Goal: Task Accomplishment & Management: Manage account settings

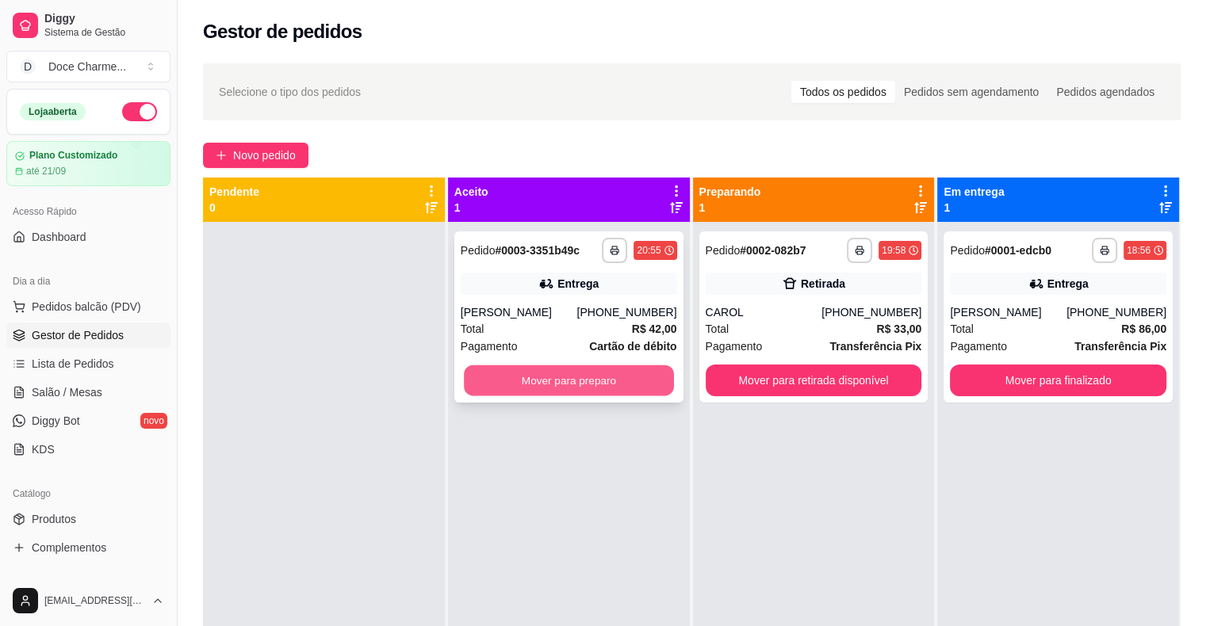
click at [569, 385] on button "Mover para preparo" at bounding box center [569, 380] width 210 height 31
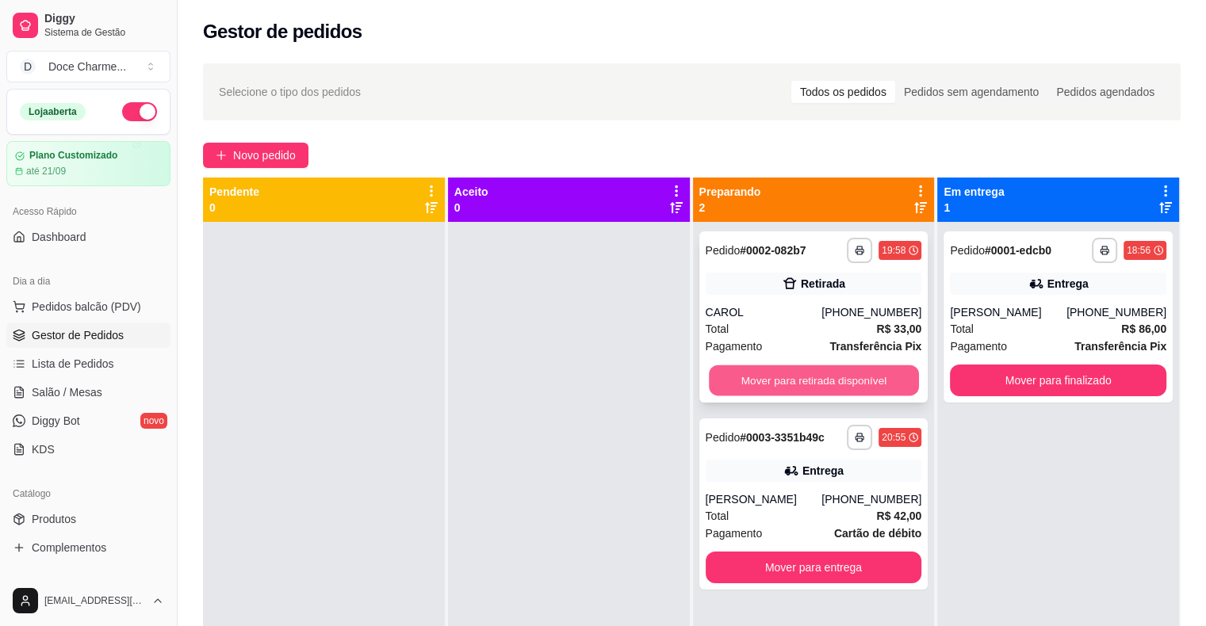
click at [861, 375] on button "Mover para retirada disponível" at bounding box center [814, 380] width 210 height 31
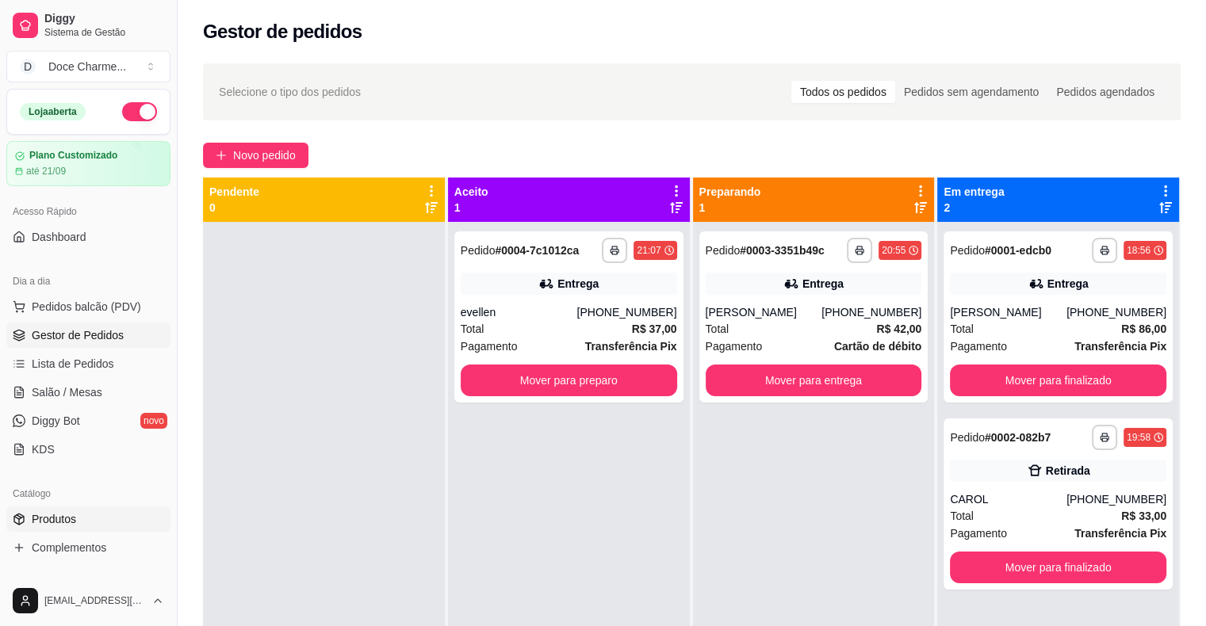
click at [48, 511] on span "Produtos" at bounding box center [54, 519] width 44 height 16
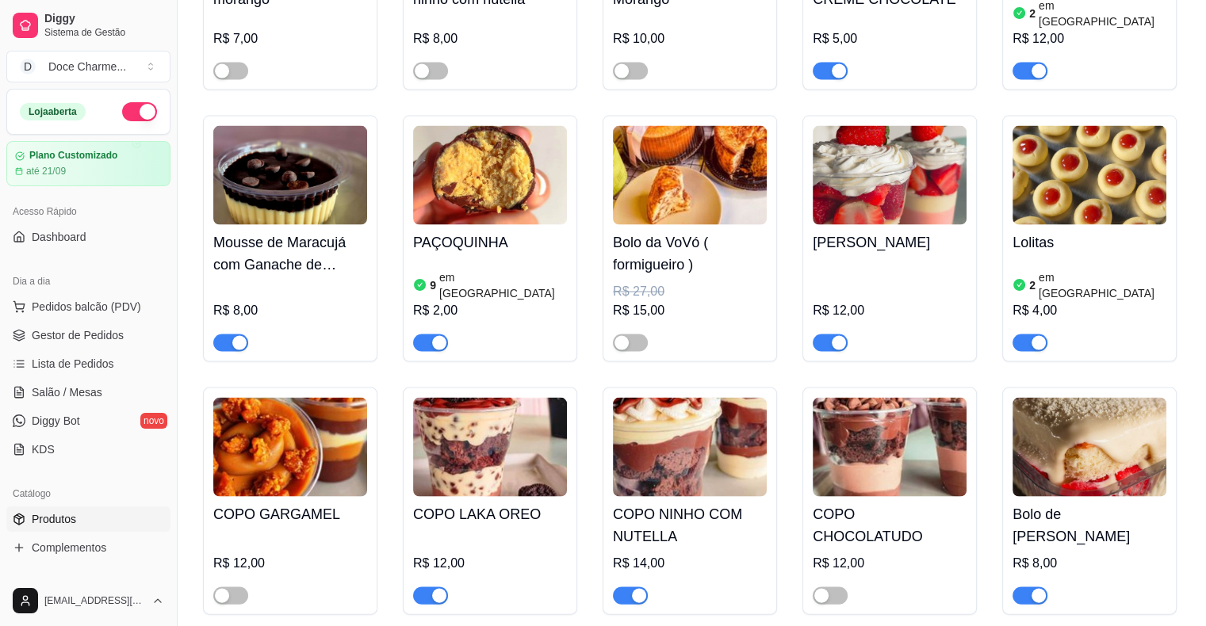
scroll to position [3250, 0]
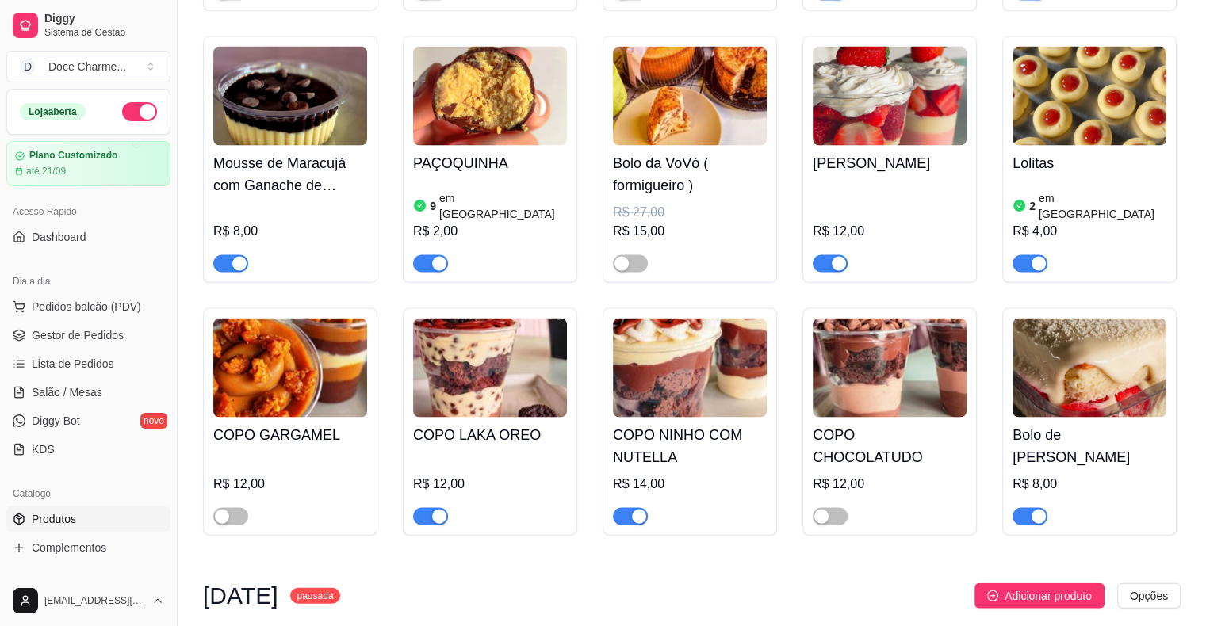
click at [1034, 510] on div "button" at bounding box center [1038, 517] width 14 height 14
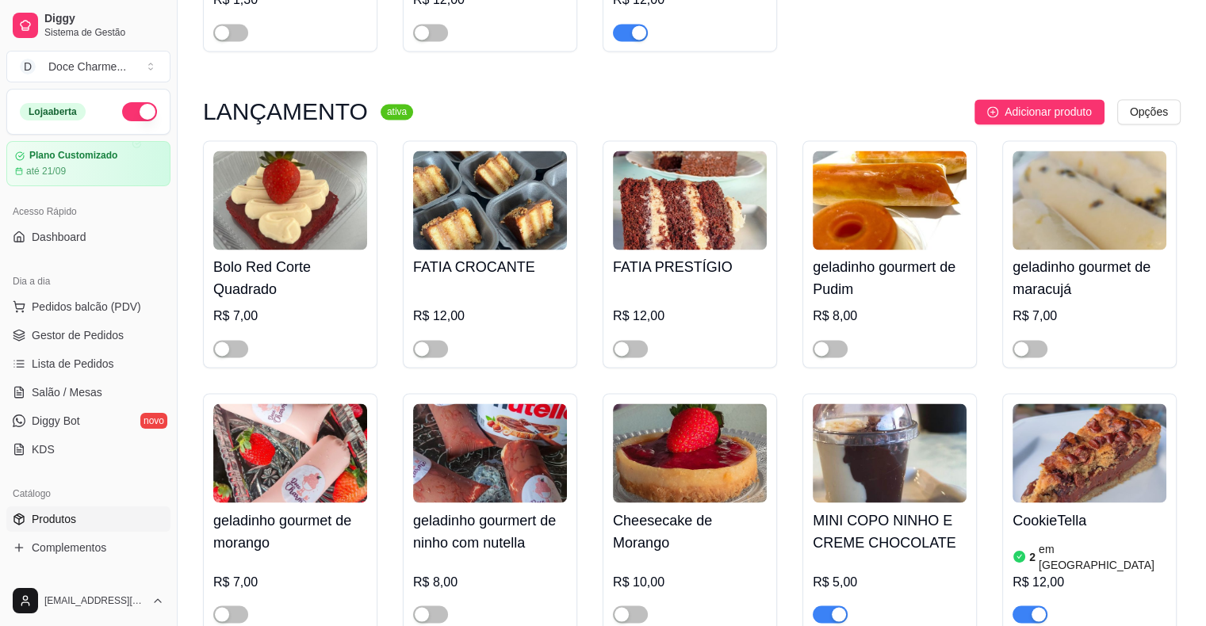
scroll to position [2616, 0]
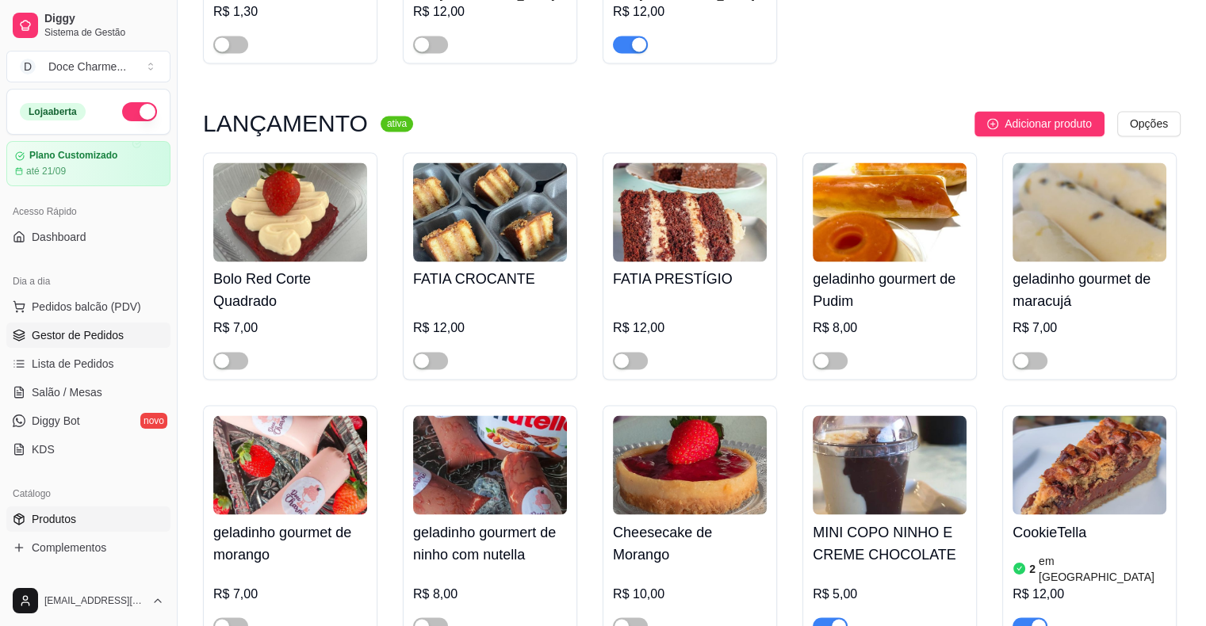
click at [89, 329] on span "Gestor de Pedidos" at bounding box center [78, 335] width 92 height 16
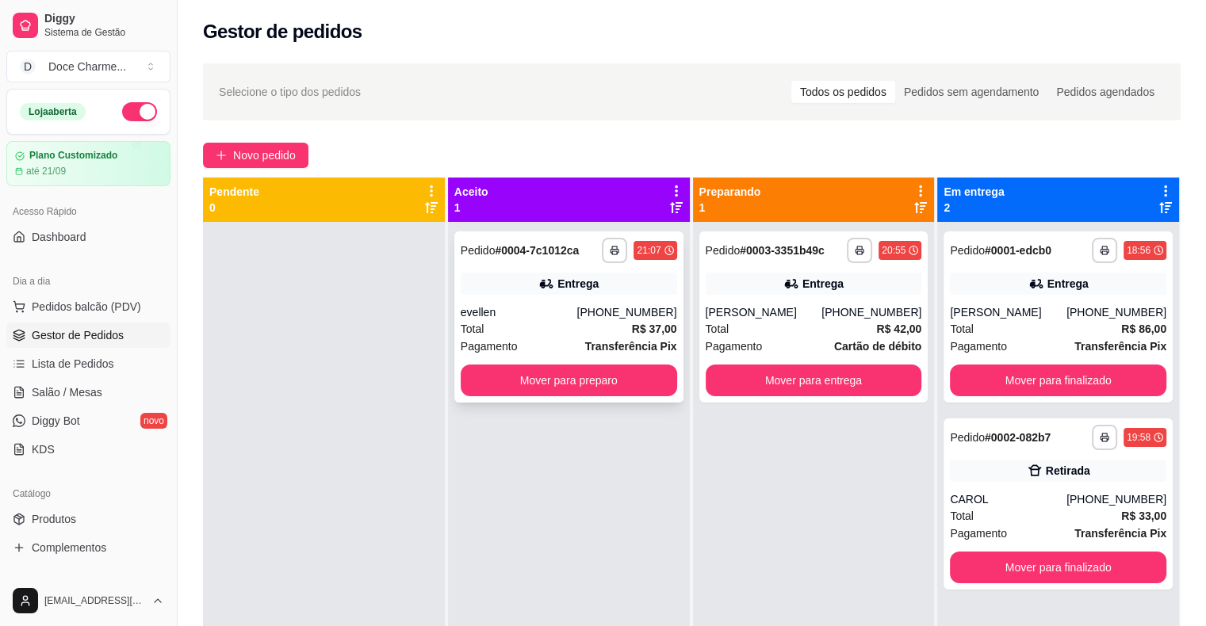
click at [507, 335] on div "Total R$ 37,00" at bounding box center [569, 328] width 216 height 17
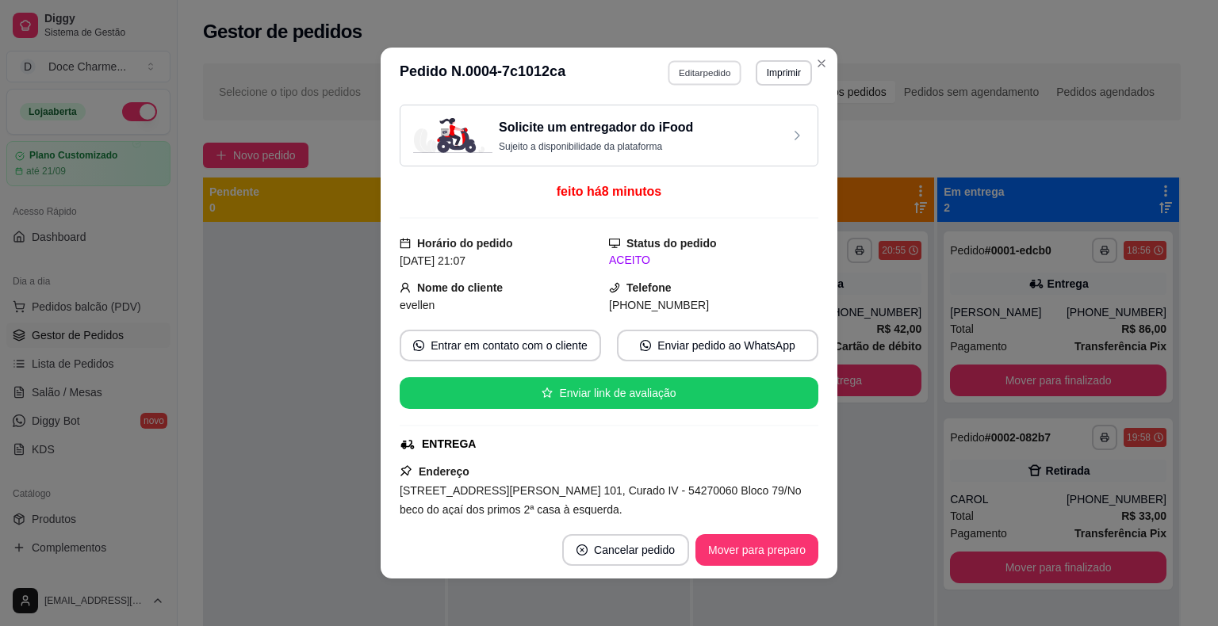
click at [707, 78] on button "Editar pedido" at bounding box center [705, 72] width 74 height 25
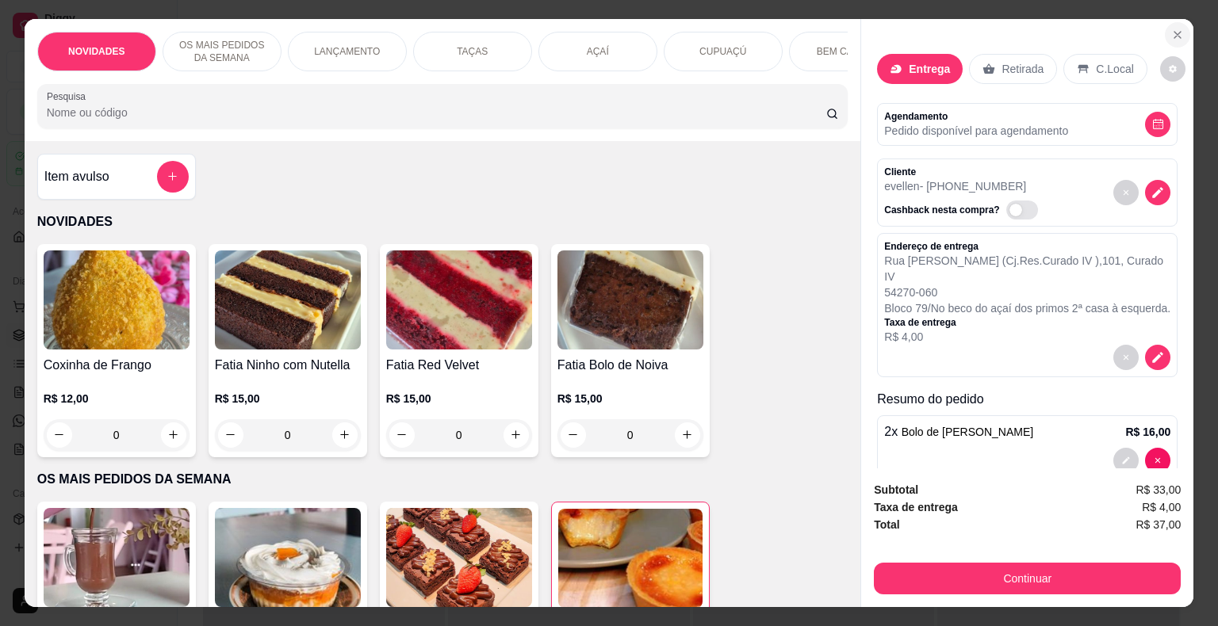
click at [1171, 29] on icon "Close" at bounding box center [1177, 35] width 13 height 13
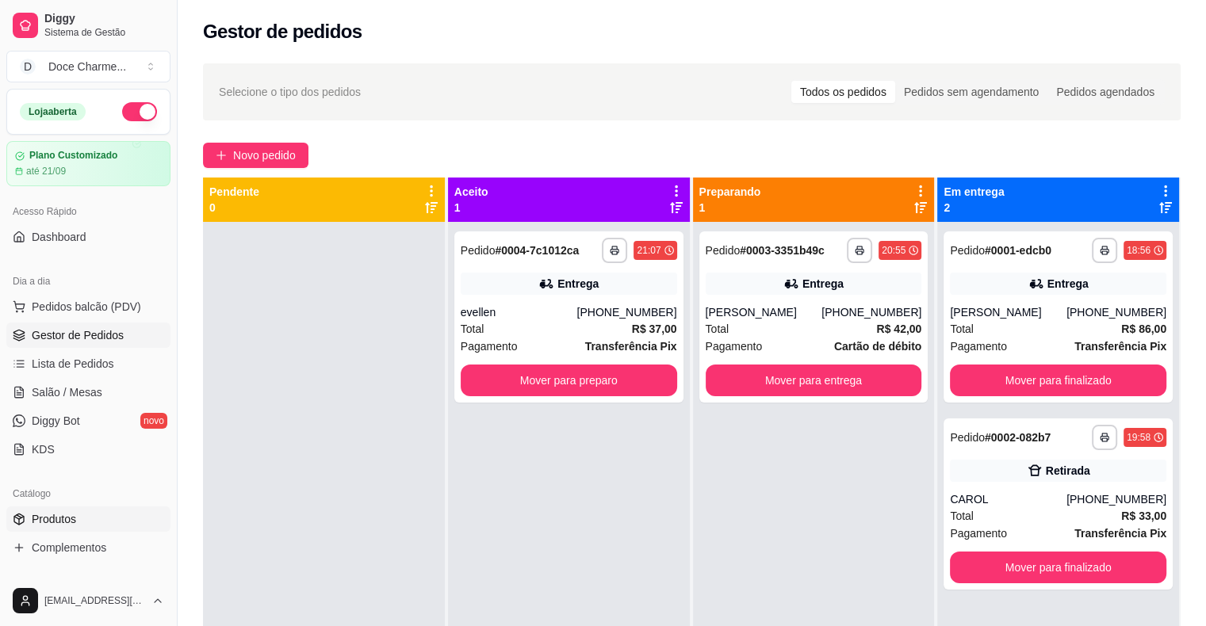
click at [70, 507] on link "Produtos" at bounding box center [88, 519] width 164 height 25
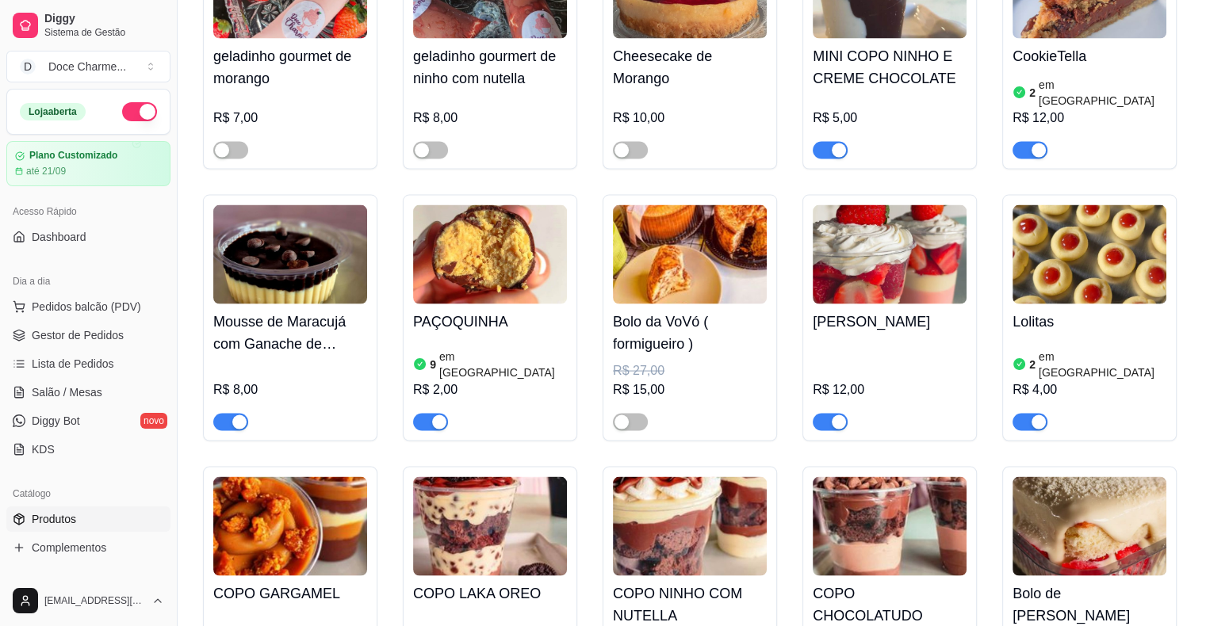
scroll to position [3171, 0]
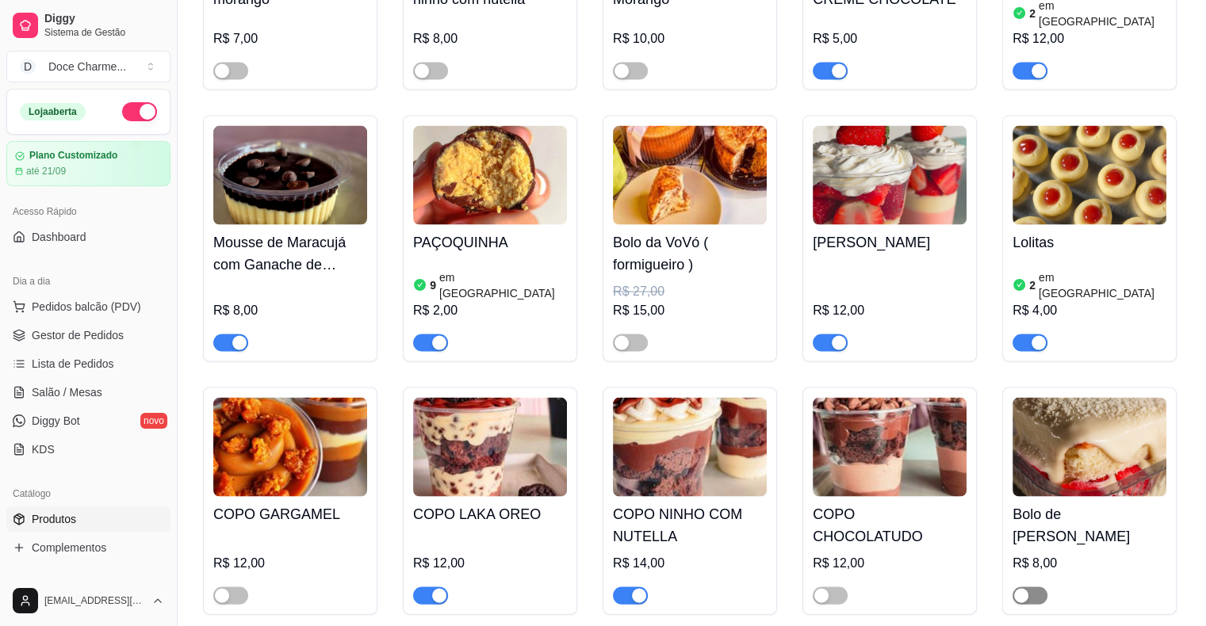
click at [1027, 587] on button "button" at bounding box center [1029, 595] width 35 height 17
click at [72, 335] on span "Gestor de Pedidos" at bounding box center [78, 335] width 92 height 16
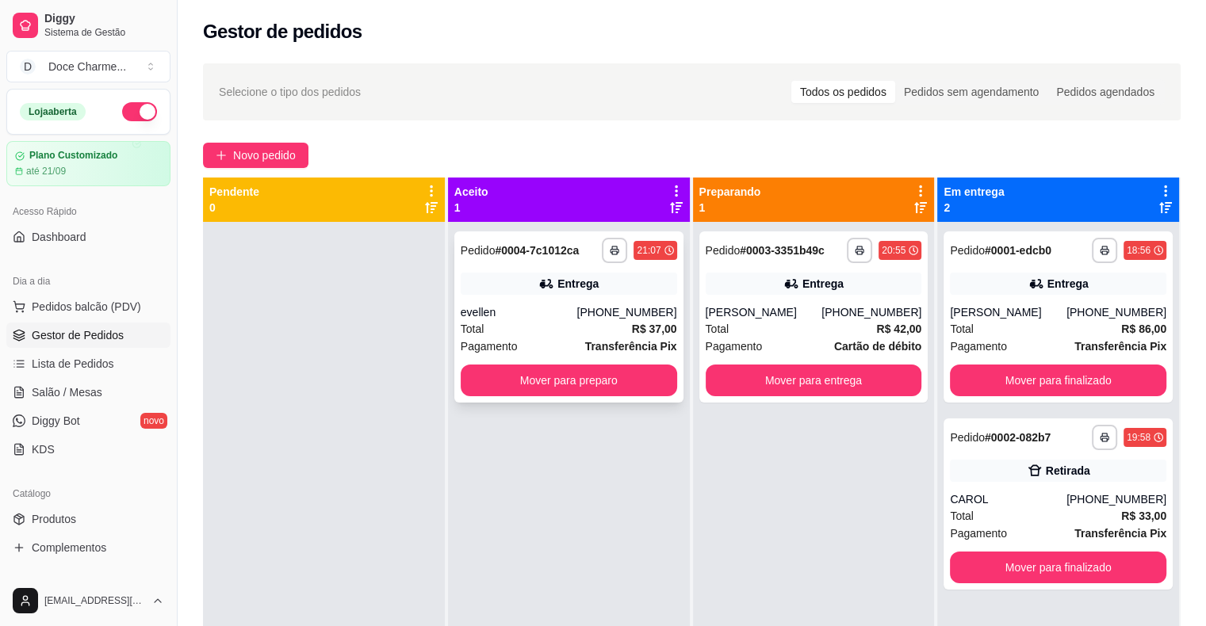
click at [529, 323] on div "Total R$ 37,00" at bounding box center [569, 328] width 216 height 17
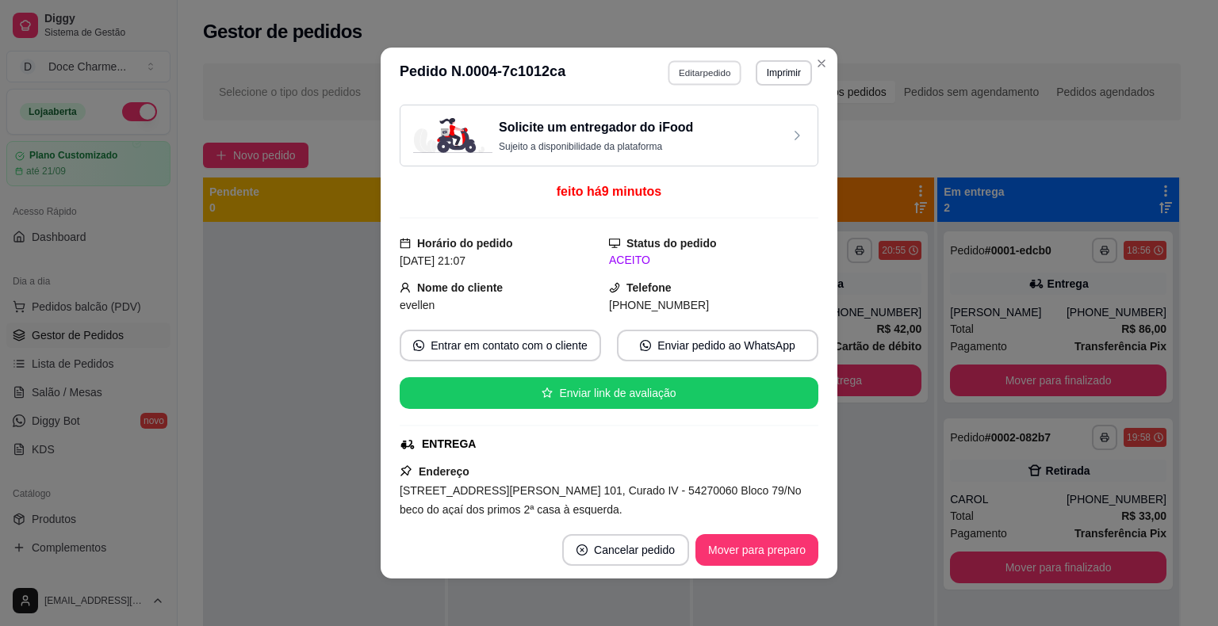
click at [691, 66] on button "Editar pedido" at bounding box center [705, 72] width 74 height 25
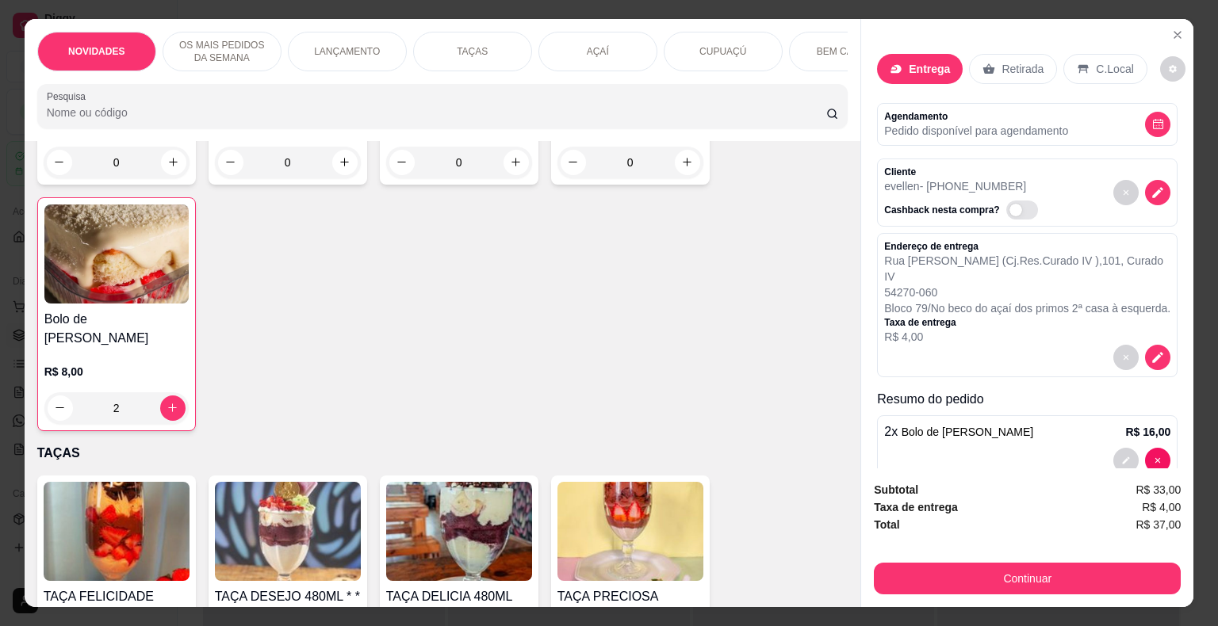
scroll to position [1268, 0]
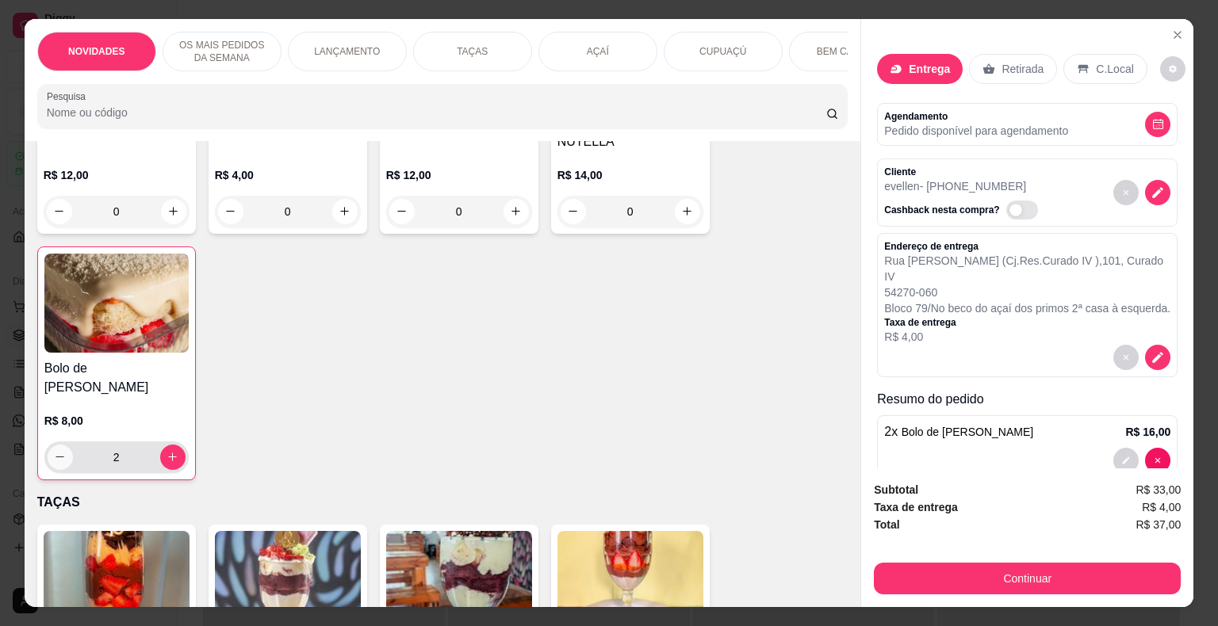
click at [57, 451] on icon "decrease-product-quantity" at bounding box center [60, 457] width 12 height 12
type input "1"
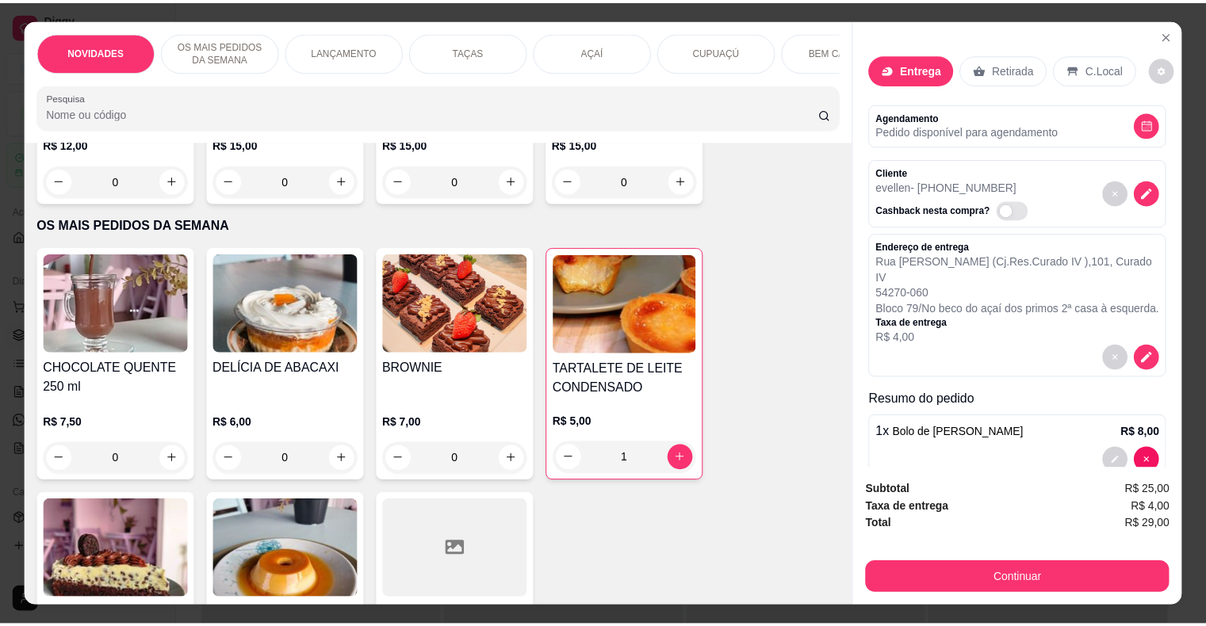
scroll to position [238, 0]
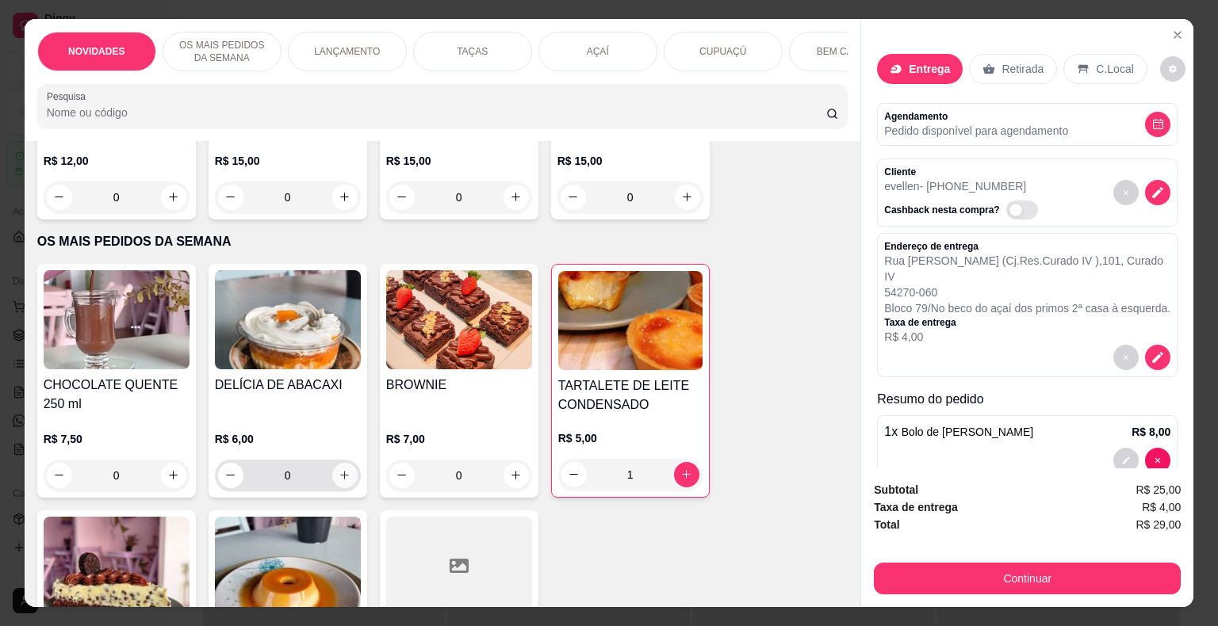
click at [339, 481] on icon "increase-product-quantity" at bounding box center [345, 475] width 12 height 12
type input "1"
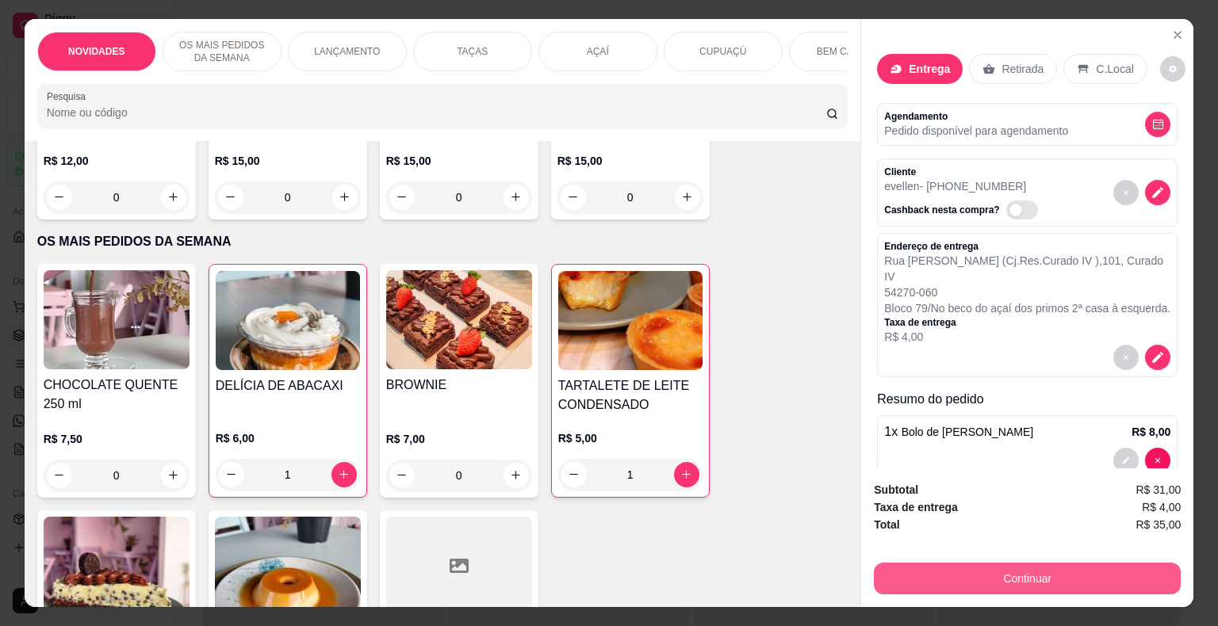
click at [981, 572] on button "Continuar" at bounding box center [1027, 579] width 307 height 32
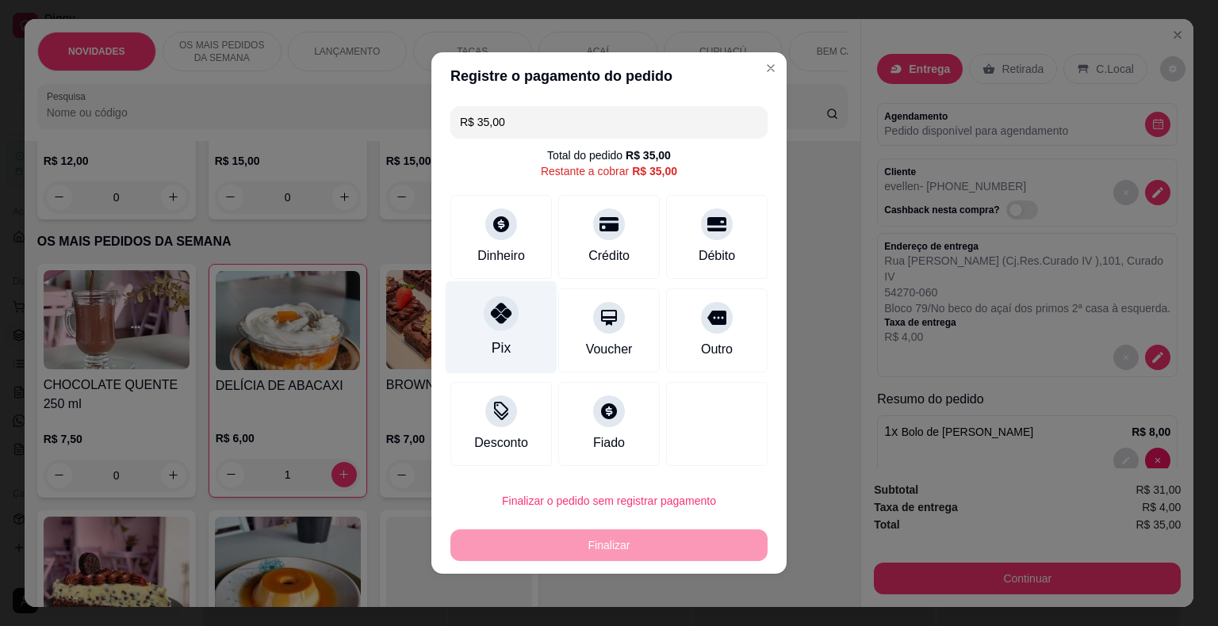
click at [495, 354] on div "Pix" at bounding box center [501, 348] width 19 height 21
type input "R$ 0,00"
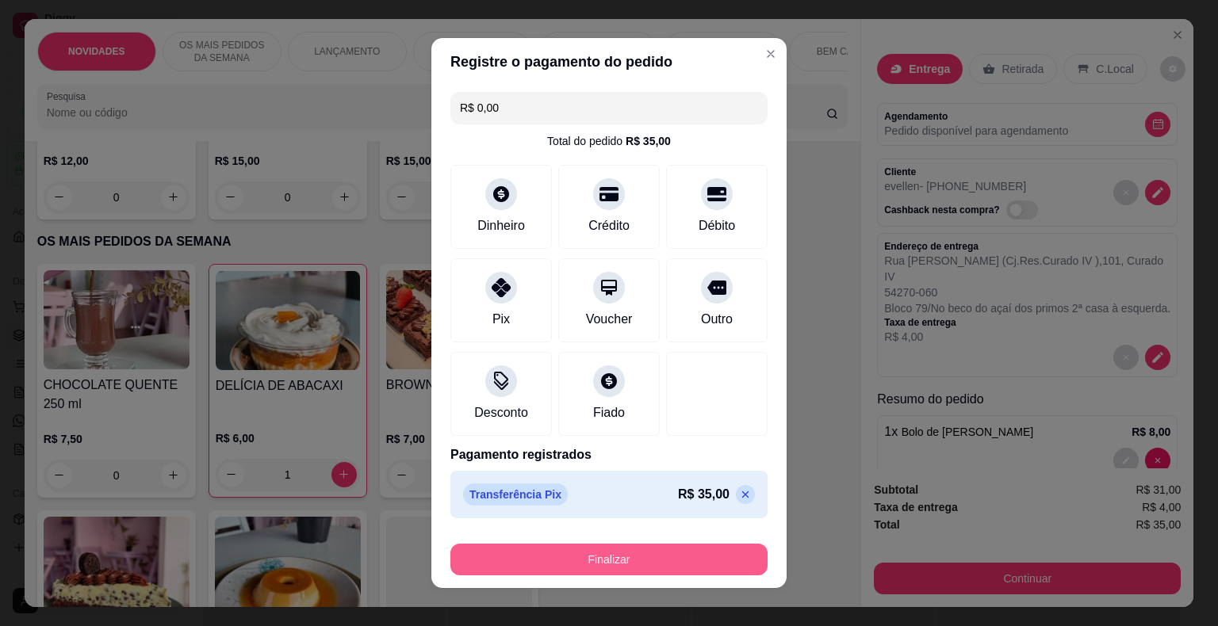
click at [611, 568] on button "Finalizar" at bounding box center [608, 560] width 317 height 32
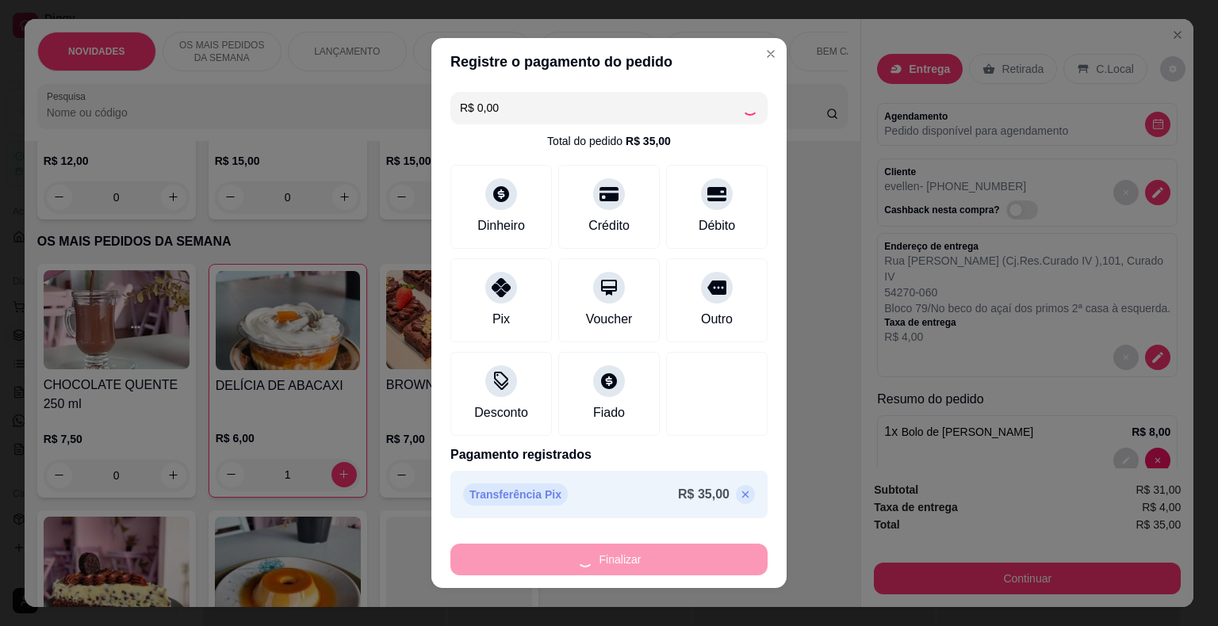
type input "0"
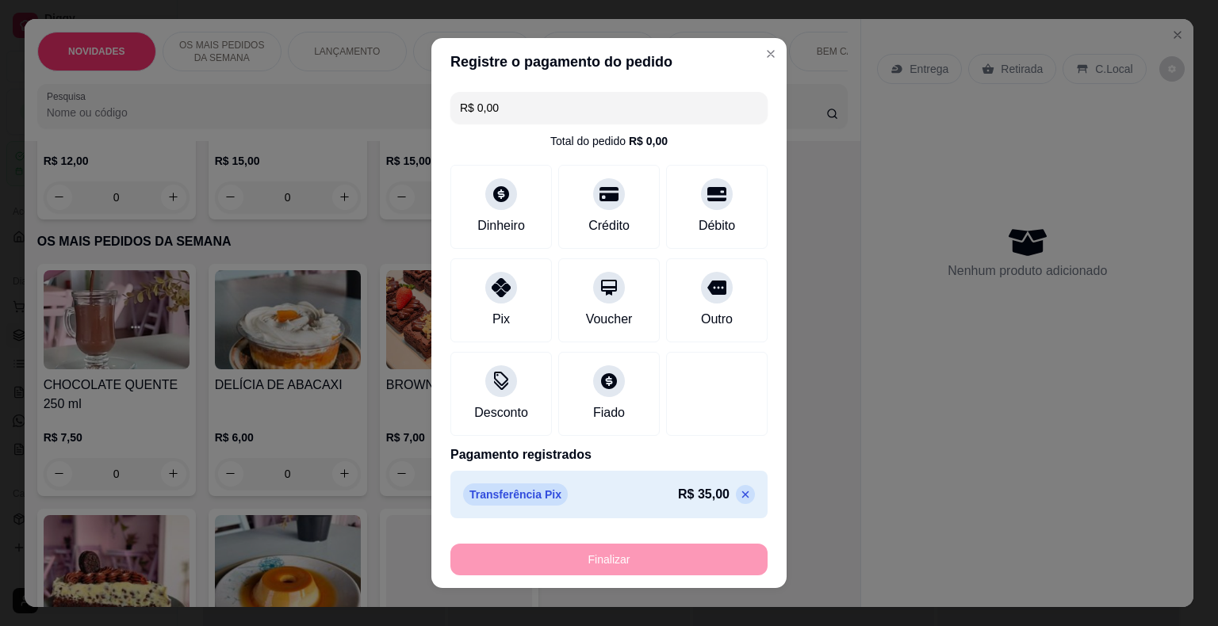
type input "-R$ 35,00"
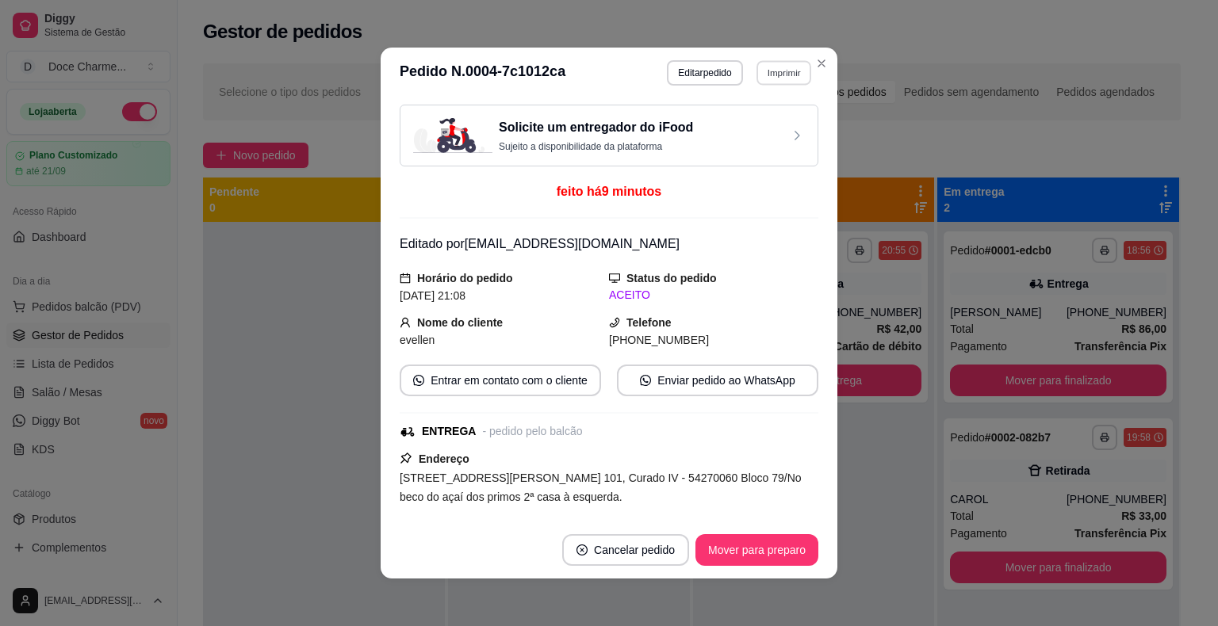
click at [783, 70] on button "Imprimir" at bounding box center [783, 72] width 55 height 25
click at [767, 154] on button "DELIVERY" at bounding box center [749, 159] width 111 height 25
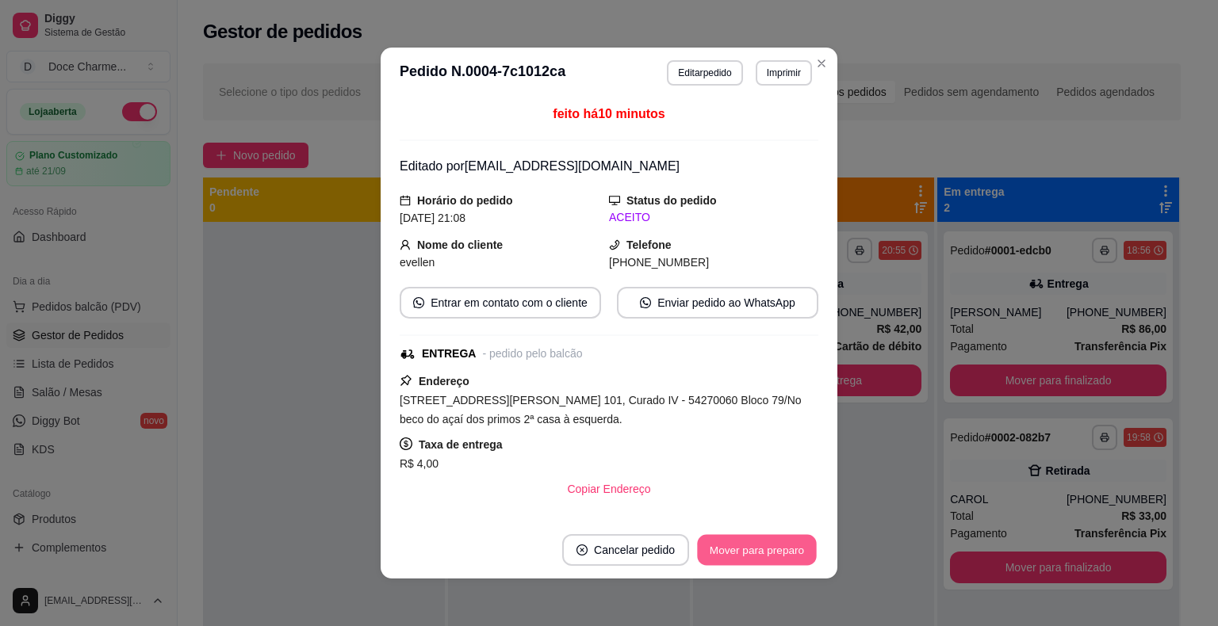
click at [751, 548] on button "Mover para preparo" at bounding box center [756, 550] width 119 height 31
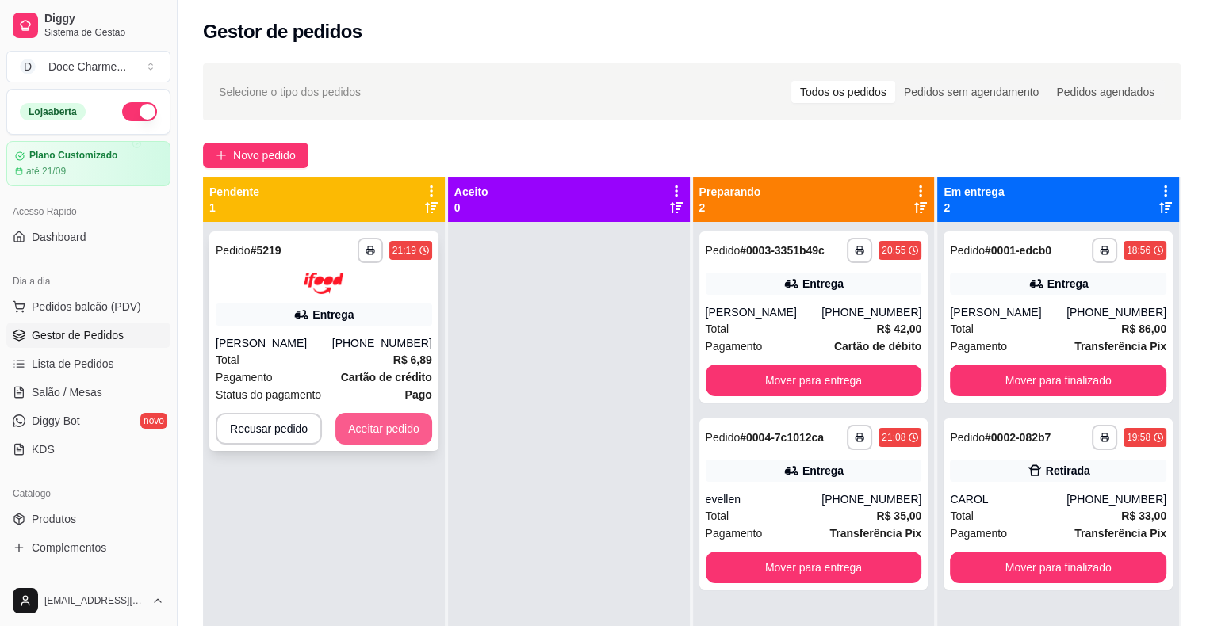
click at [409, 431] on button "Aceitar pedido" at bounding box center [383, 429] width 97 height 32
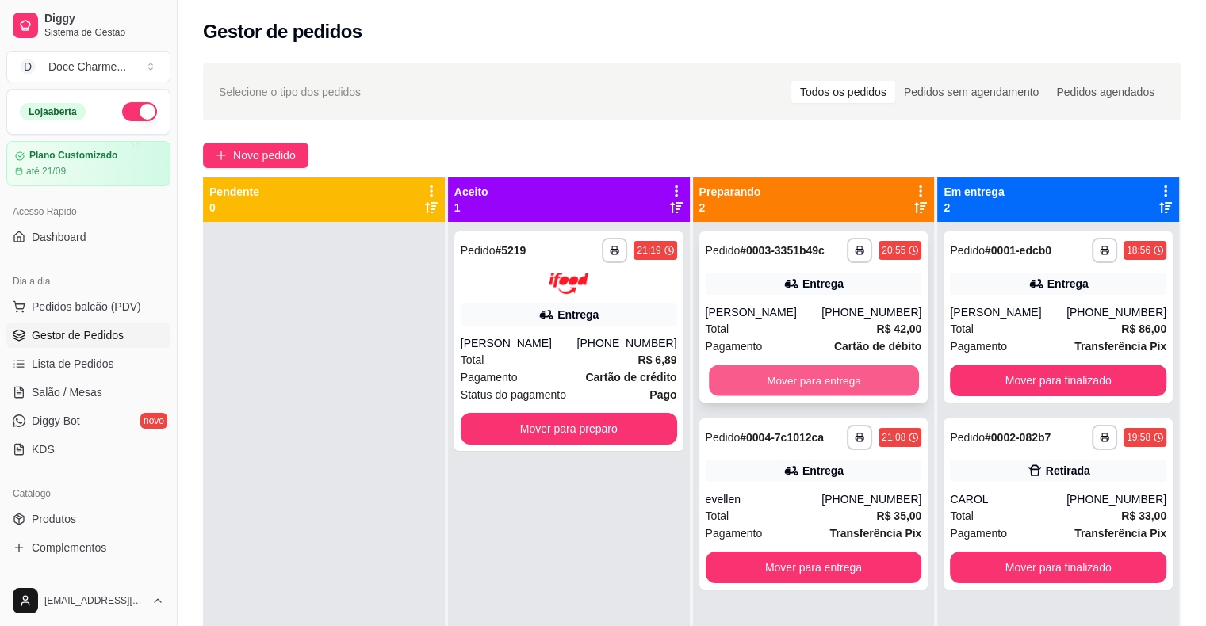
click at [869, 382] on button "Mover para entrega" at bounding box center [814, 380] width 210 height 31
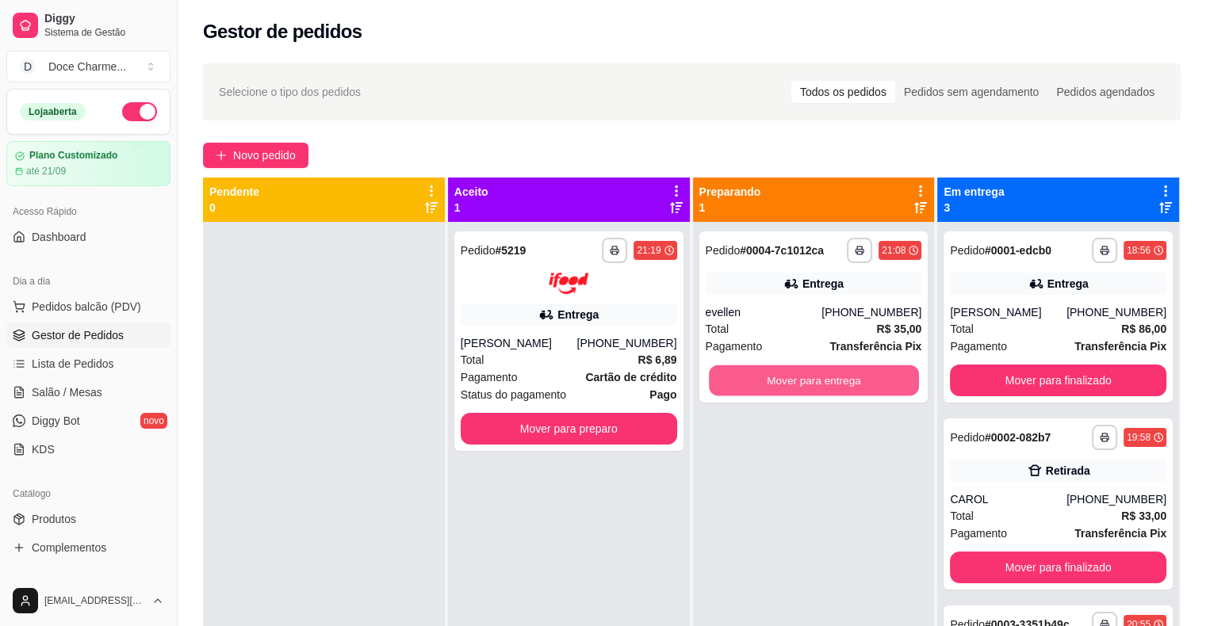
click at [869, 382] on button "Mover para entrega" at bounding box center [814, 380] width 210 height 31
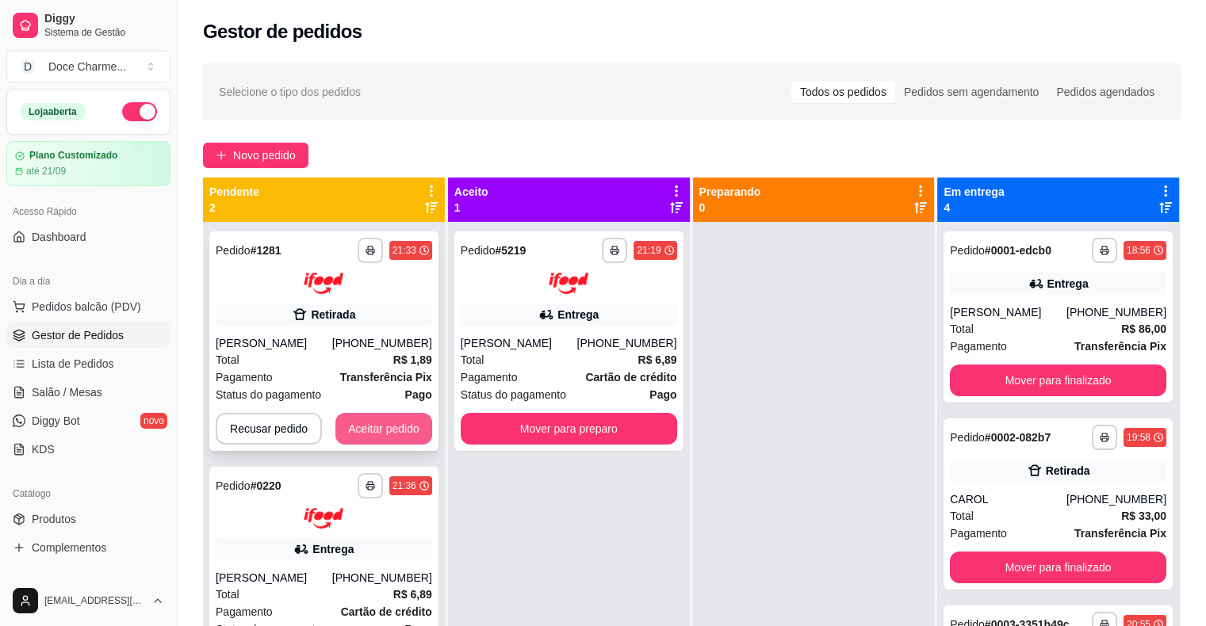
click at [388, 423] on button "Aceitar pedido" at bounding box center [383, 429] width 97 height 32
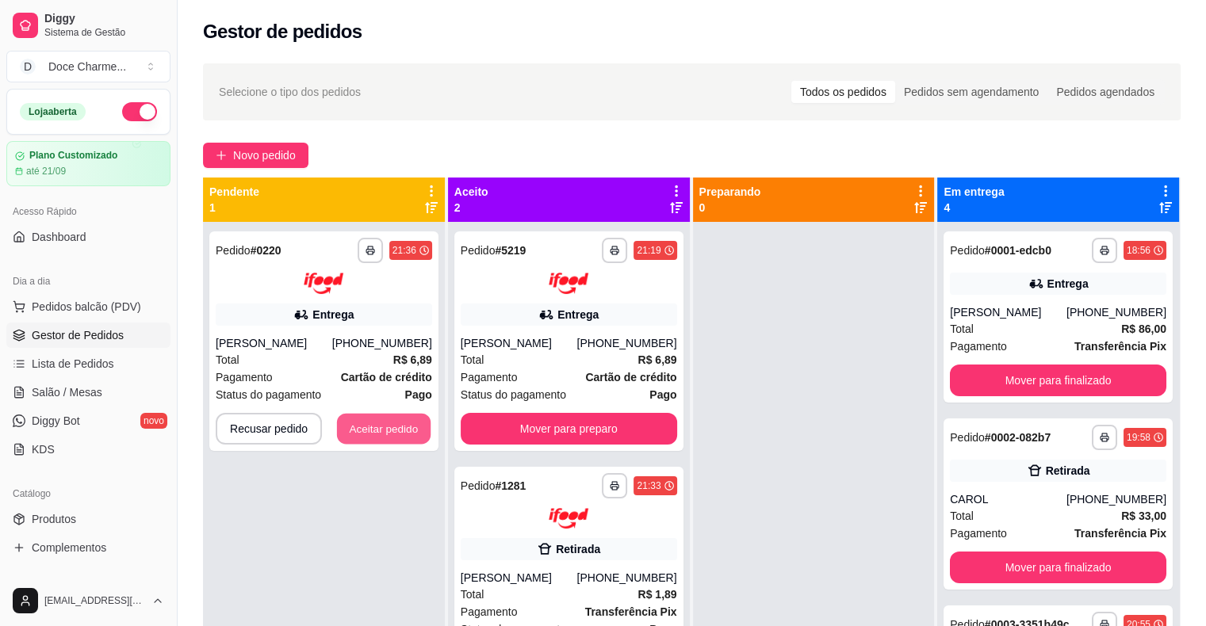
click at [388, 423] on button "Aceitar pedido" at bounding box center [384, 428] width 94 height 31
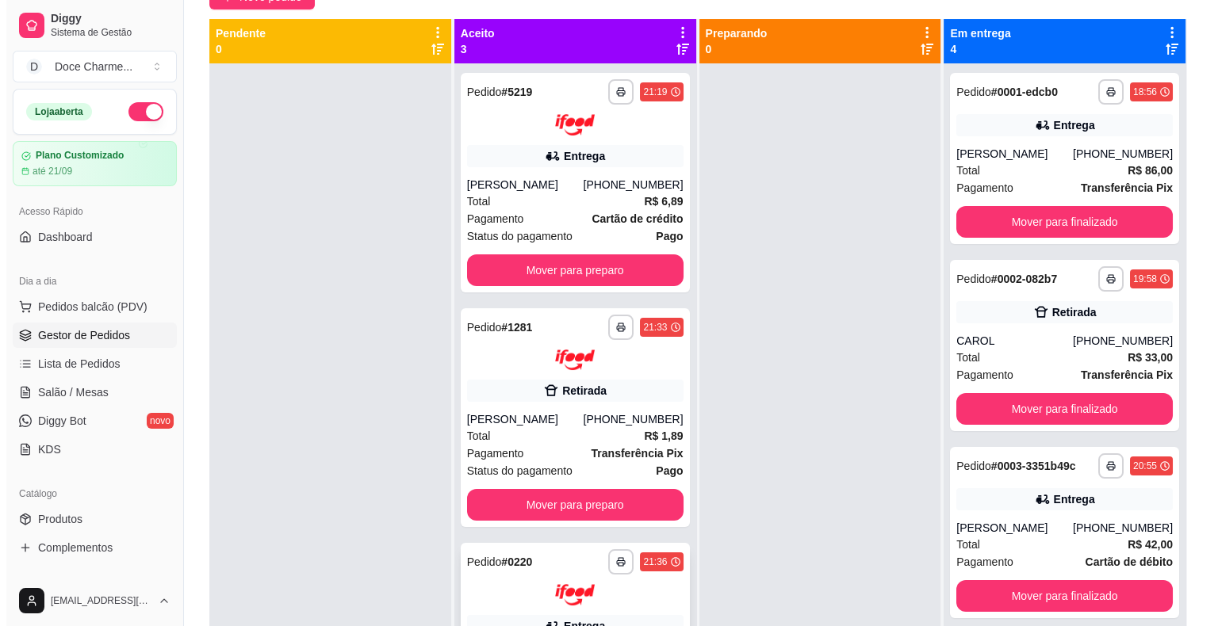
scroll to position [0, 0]
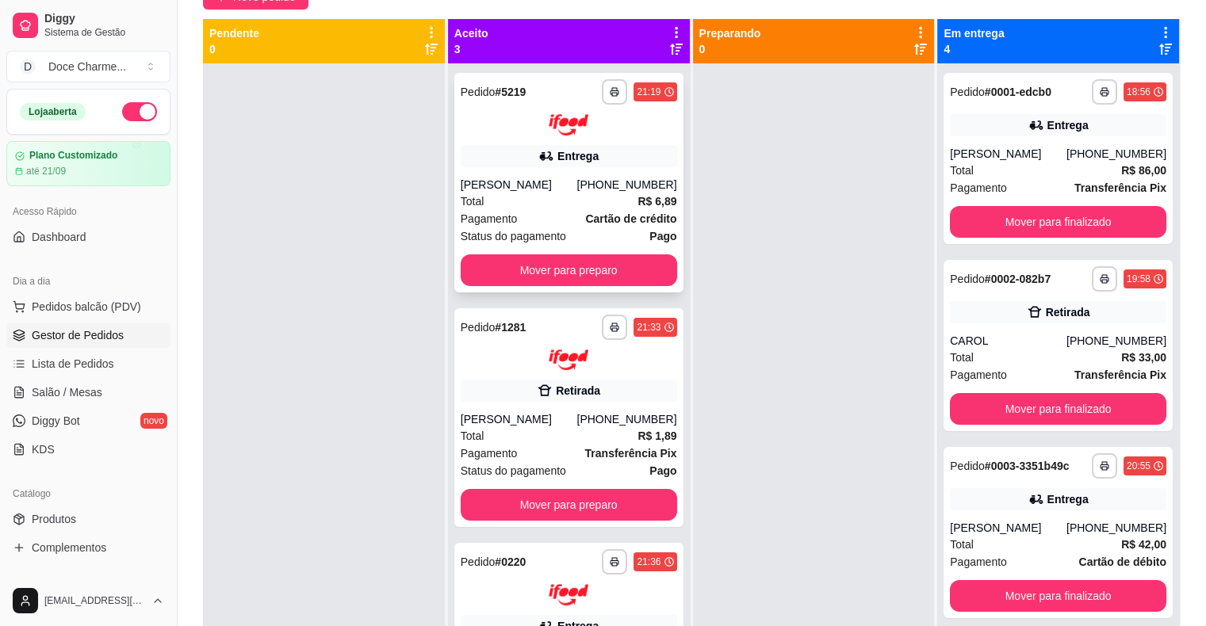
click at [552, 216] on div "Pagamento Cartão de crédito" at bounding box center [569, 218] width 216 height 17
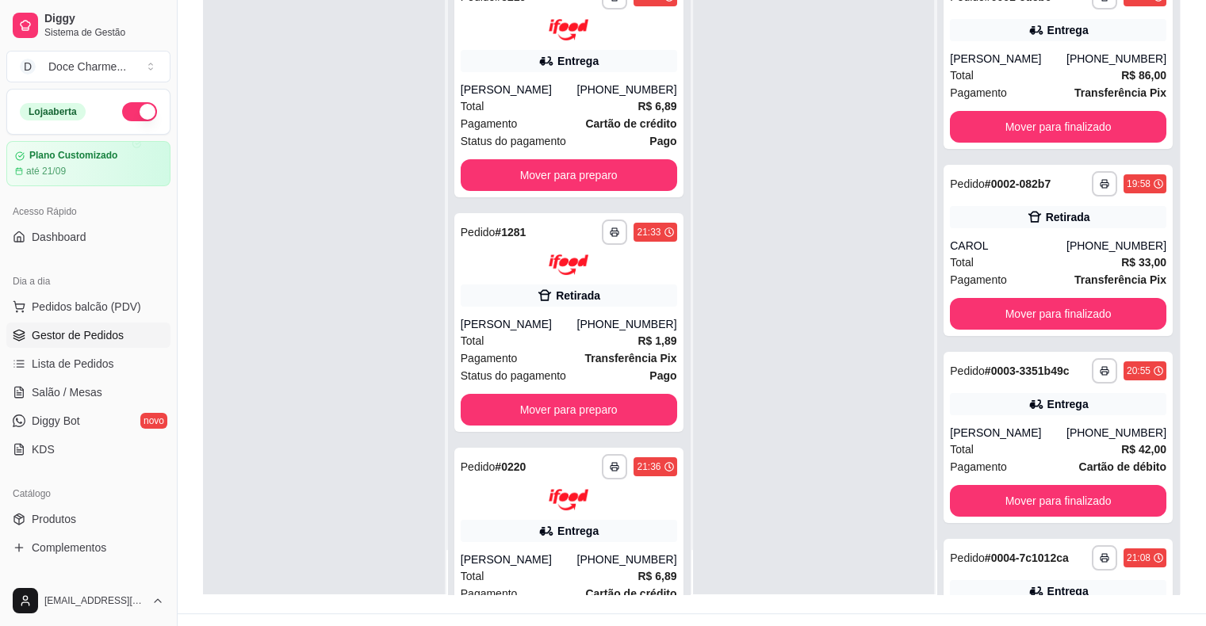
scroll to position [238, 0]
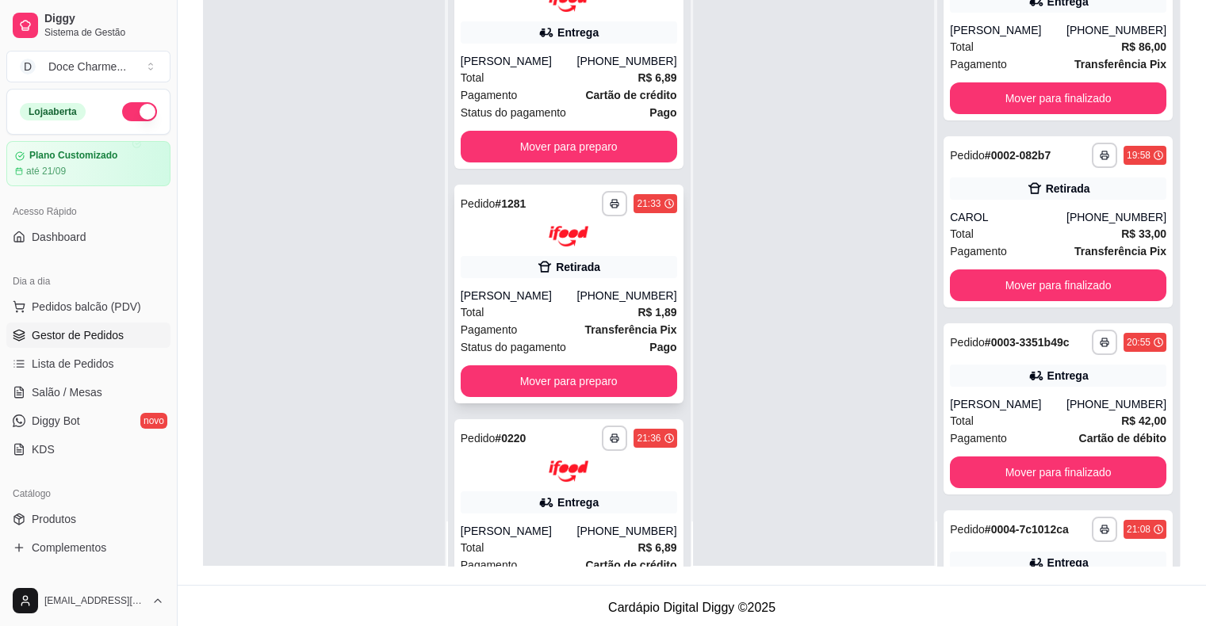
click at [522, 298] on div "[PERSON_NAME]" at bounding box center [519, 296] width 117 height 16
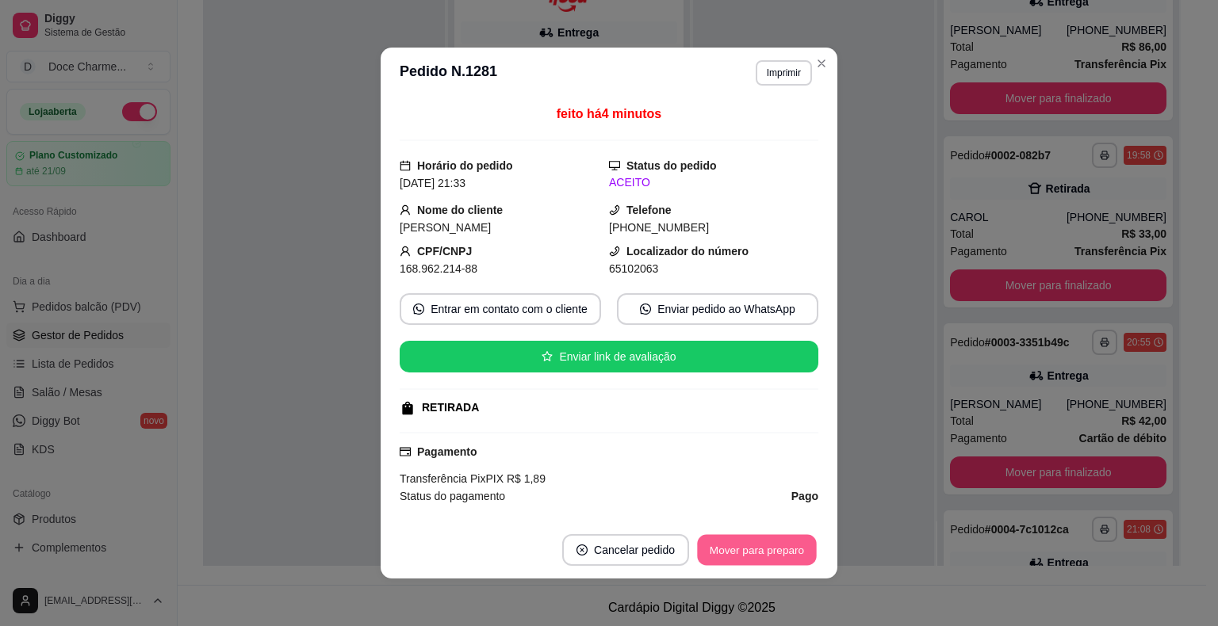
click at [764, 553] on button "Mover para preparo" at bounding box center [756, 550] width 119 height 31
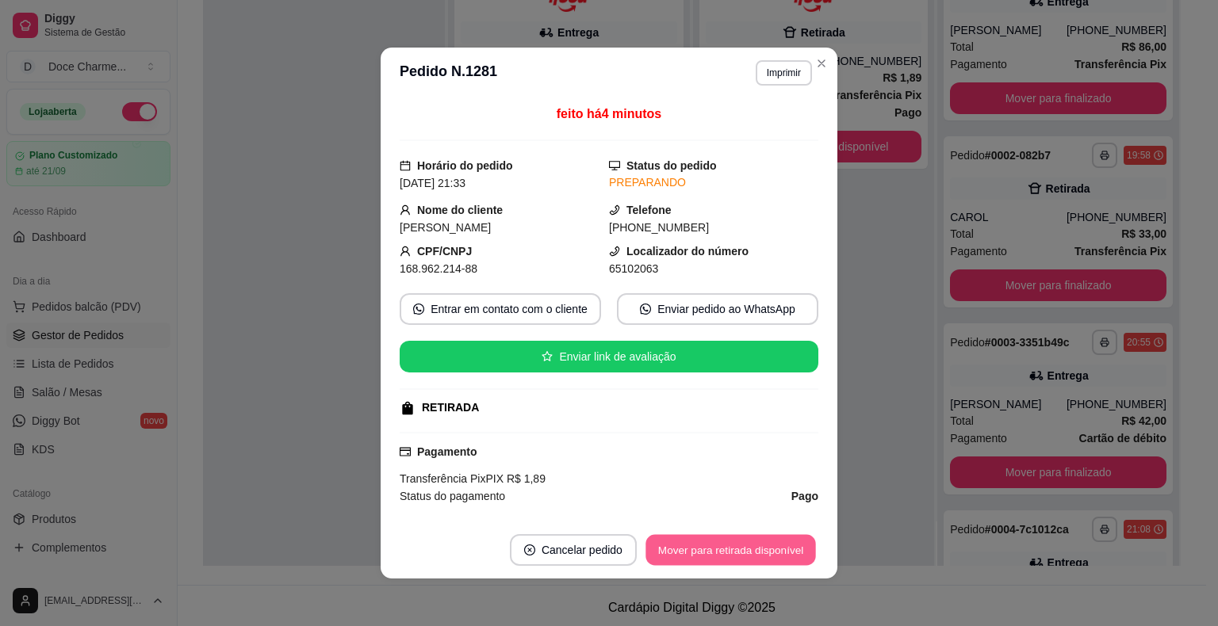
click at [764, 553] on button "Mover para retirada disponível" at bounding box center [730, 550] width 170 height 31
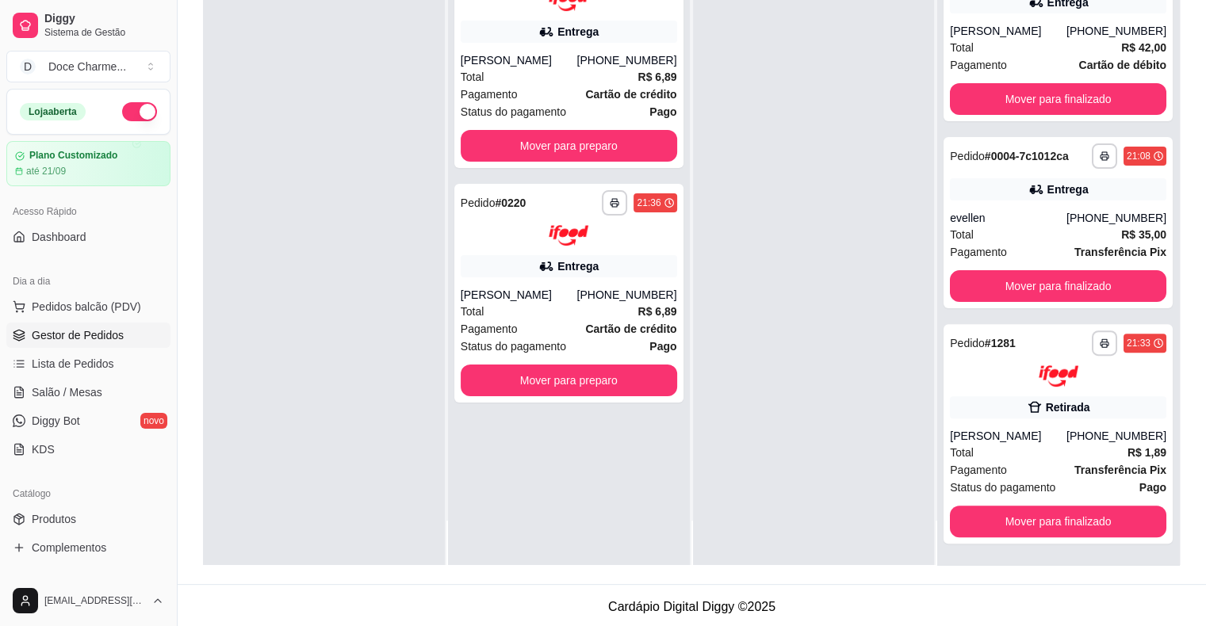
scroll to position [241, 0]
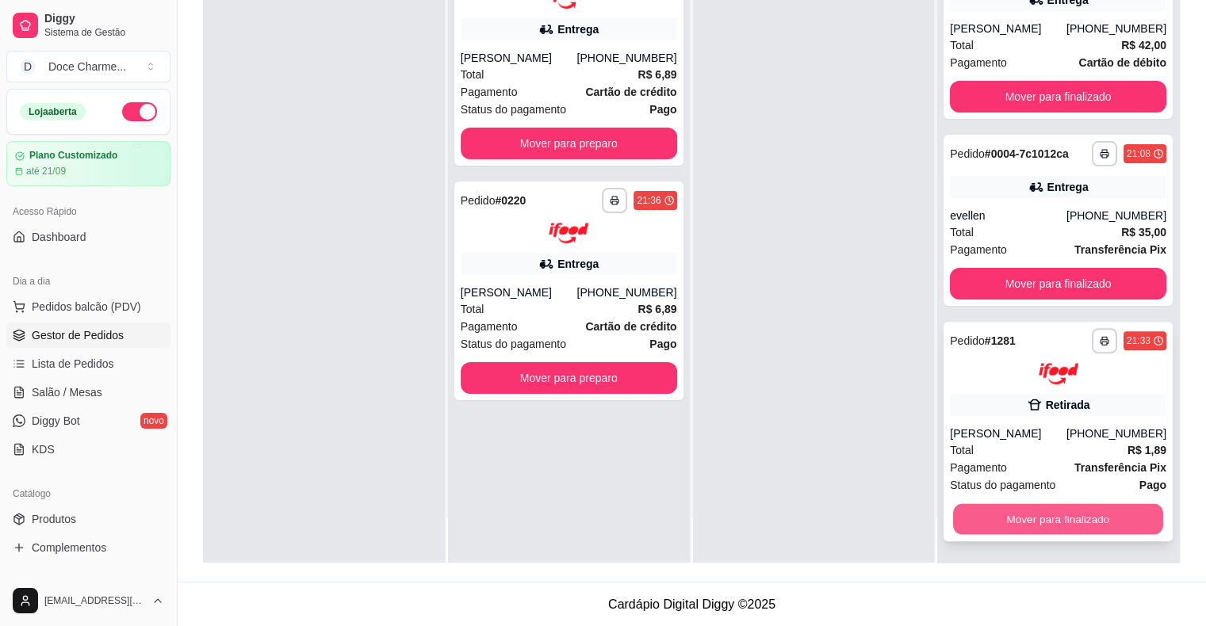
click at [1043, 523] on button "Mover para finalizado" at bounding box center [1058, 518] width 210 height 31
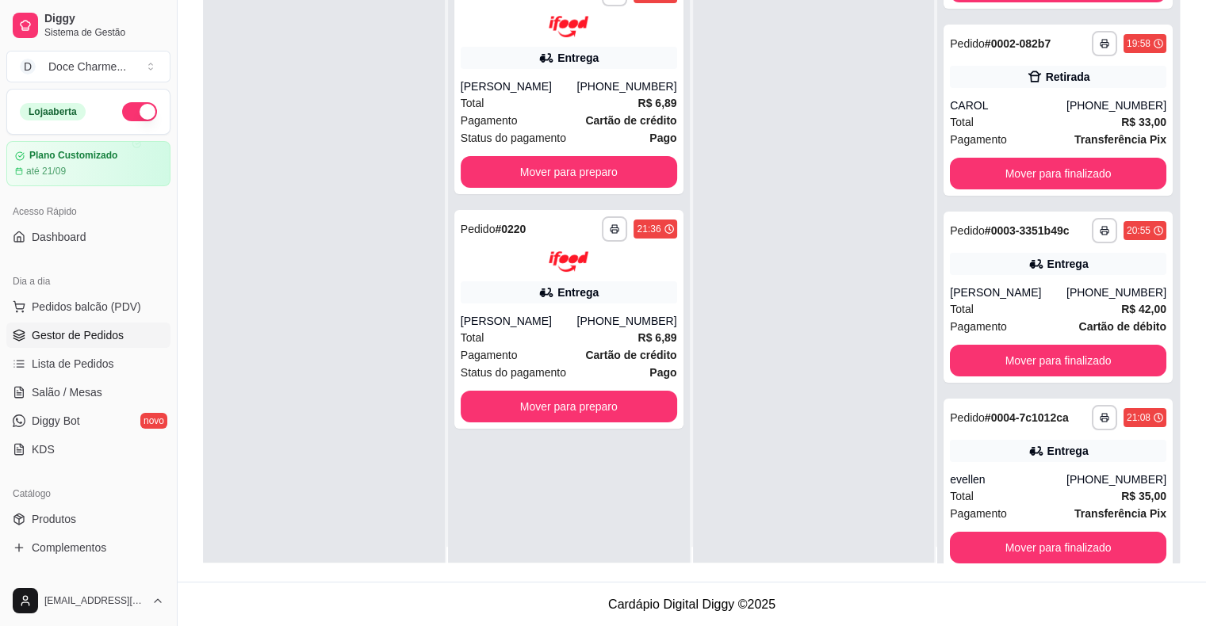
scroll to position [0, 0]
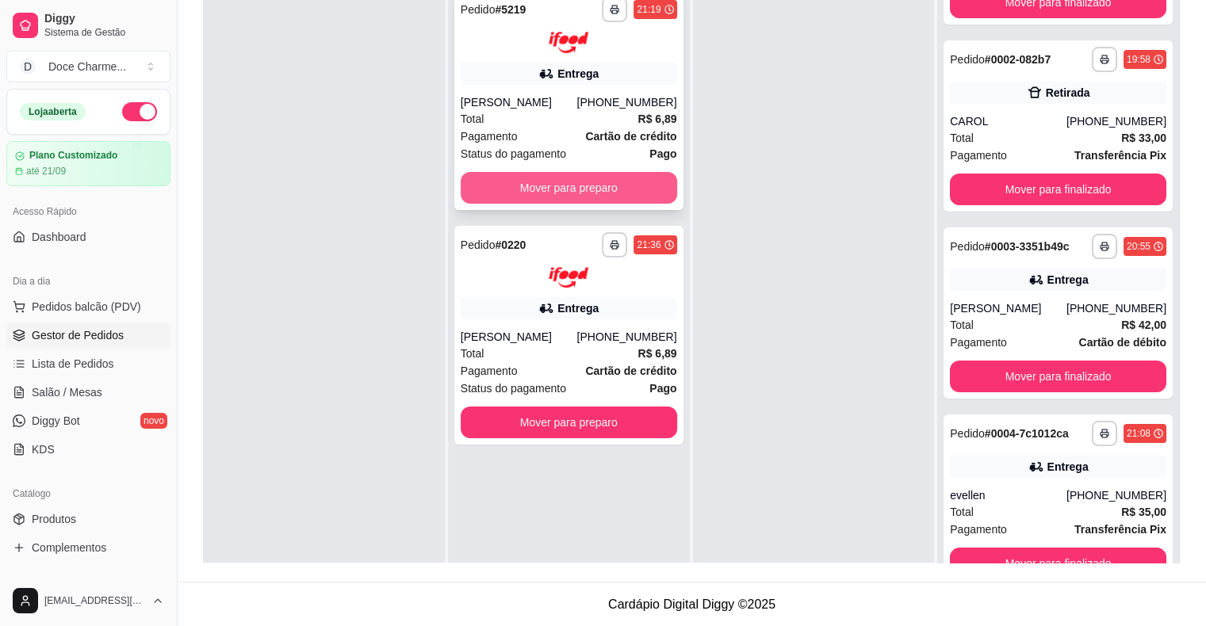
click at [637, 174] on button "Mover para preparo" at bounding box center [569, 188] width 216 height 32
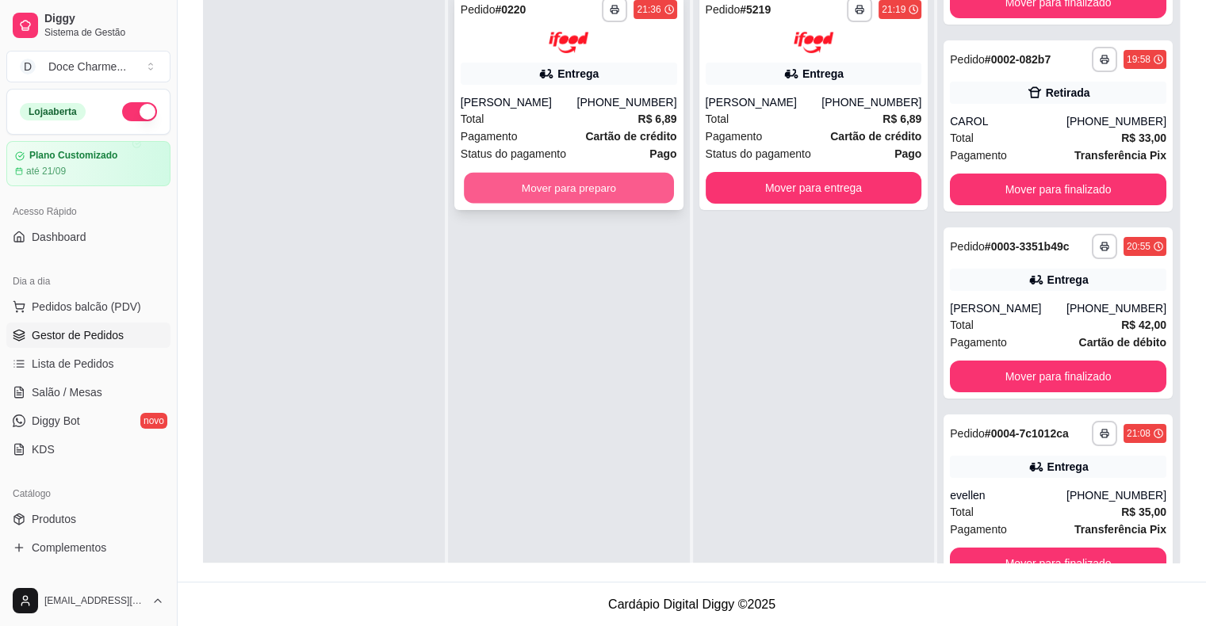
click at [652, 200] on button "Mover para preparo" at bounding box center [569, 187] width 210 height 31
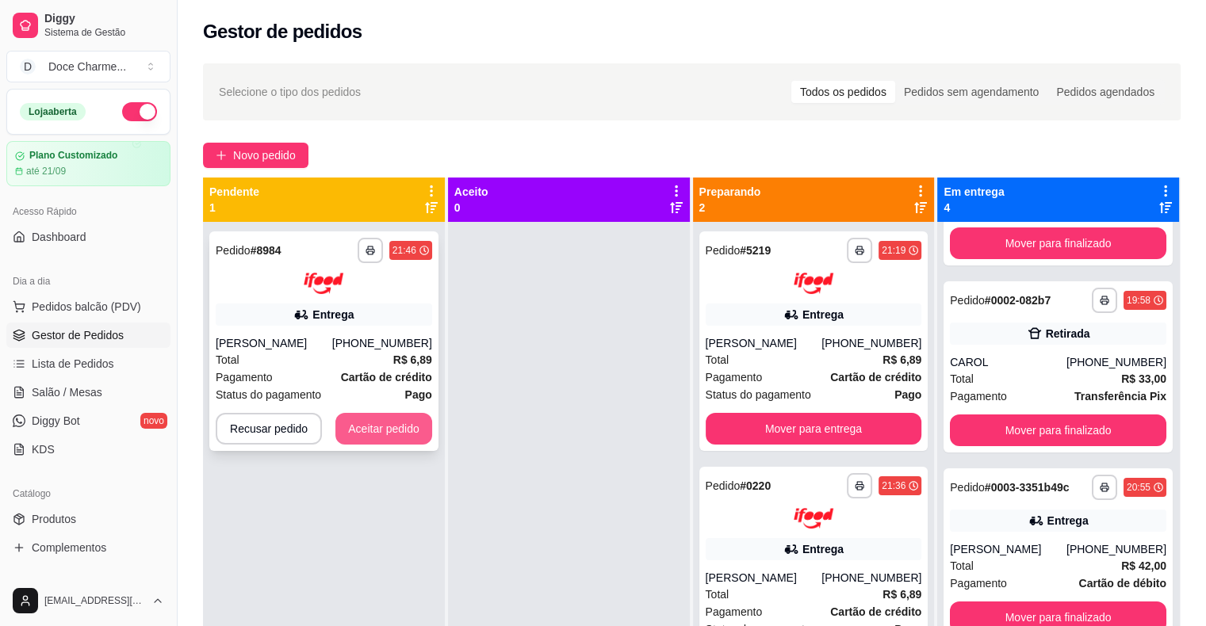
click at [406, 423] on button "Aceitar pedido" at bounding box center [383, 429] width 97 height 32
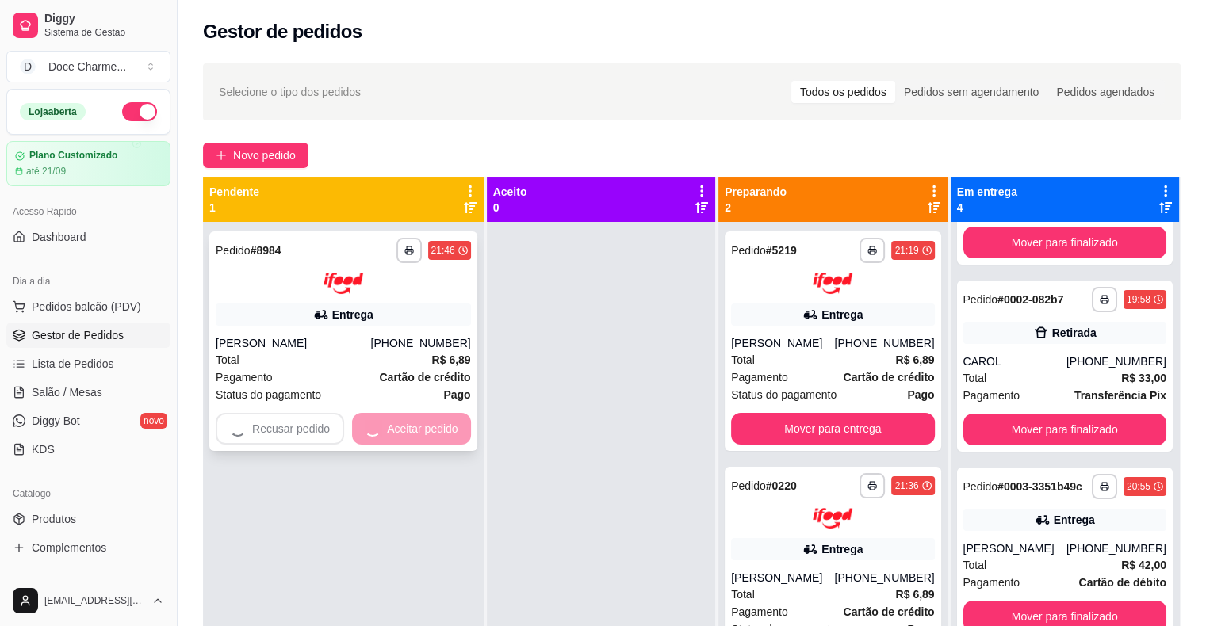
scroll to position [137, 0]
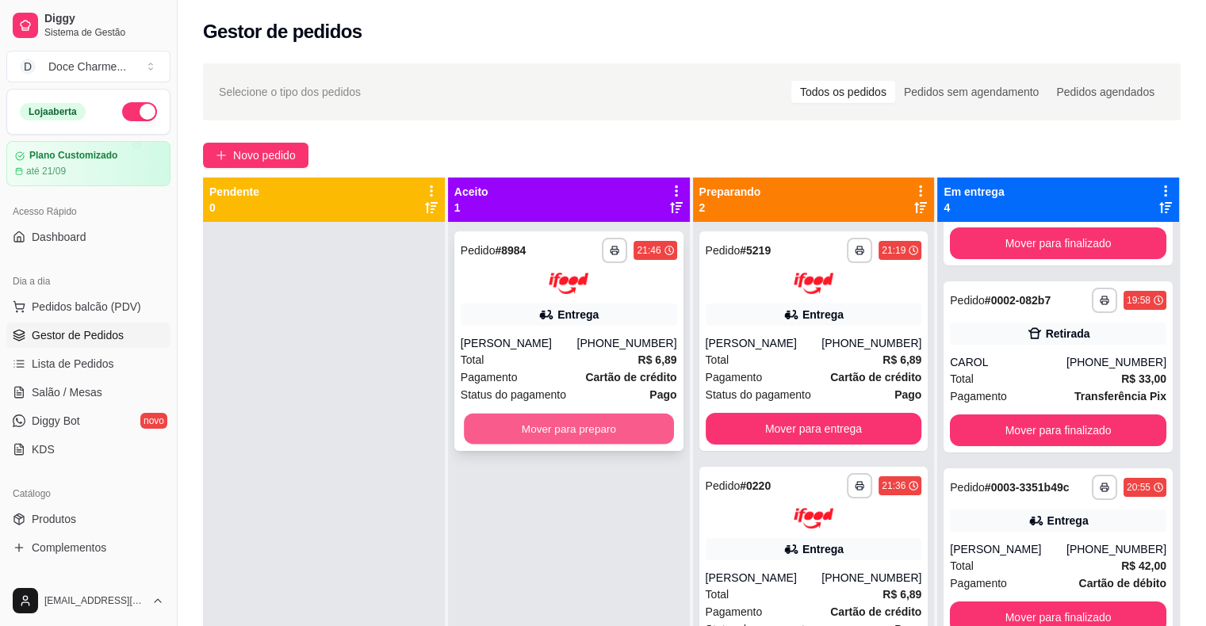
click at [622, 434] on button "Mover para preparo" at bounding box center [569, 428] width 210 height 31
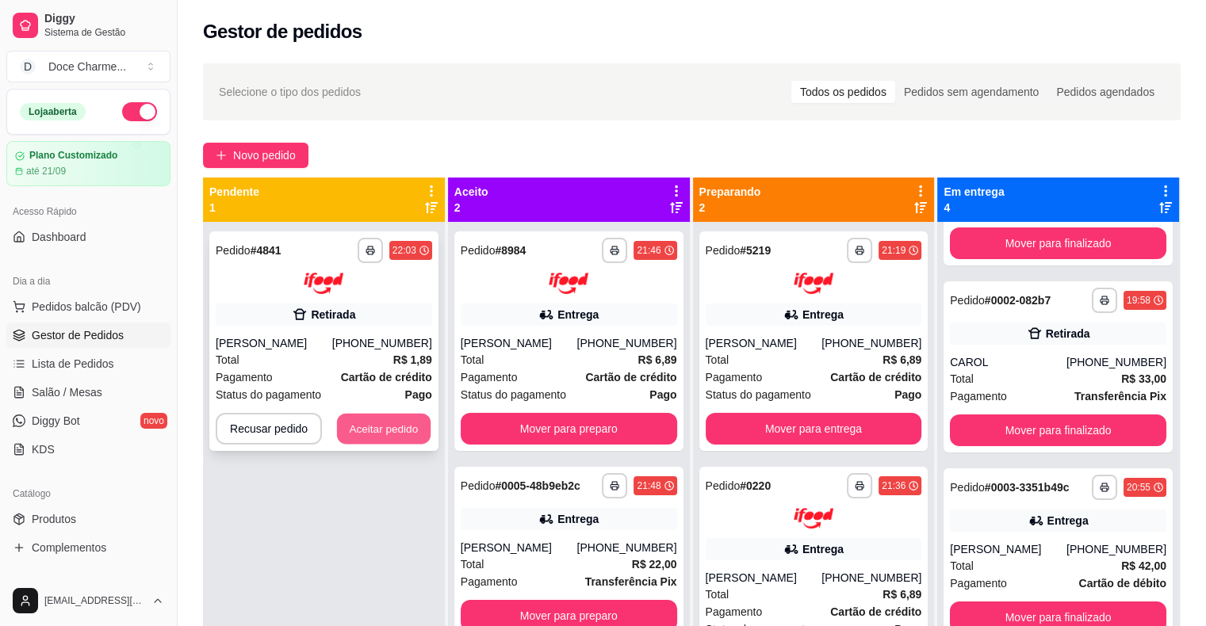
click at [361, 418] on button "Aceitar pedido" at bounding box center [384, 428] width 94 height 31
click at [375, 429] on button "Aceitar pedido" at bounding box center [383, 429] width 97 height 32
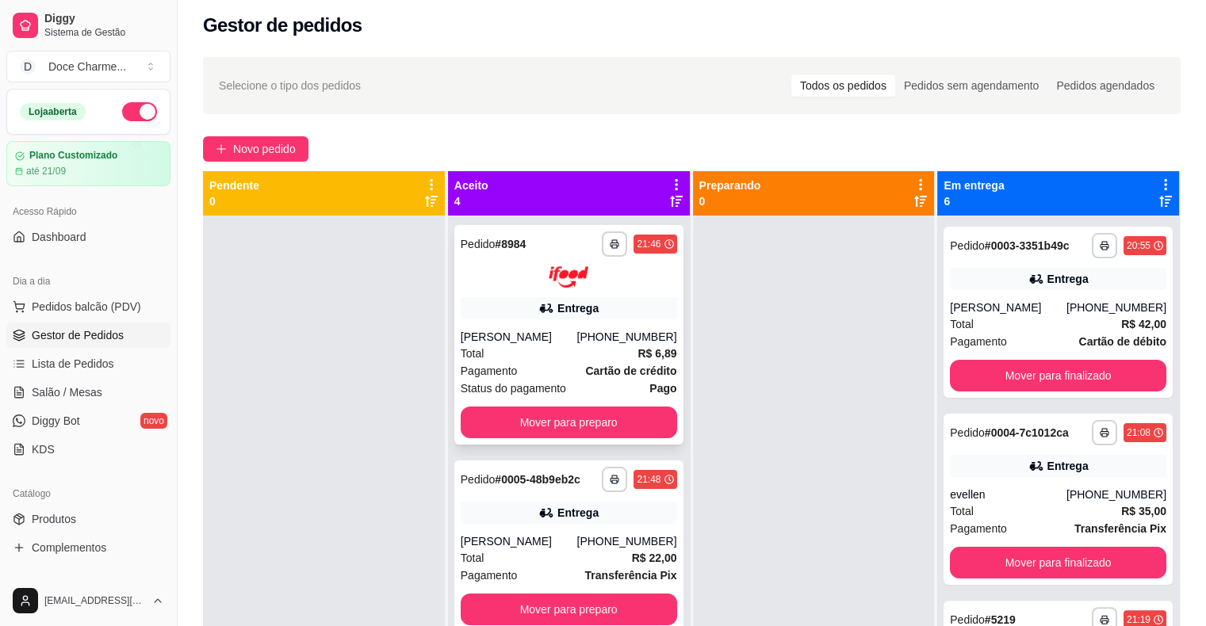
scroll to position [3, 0]
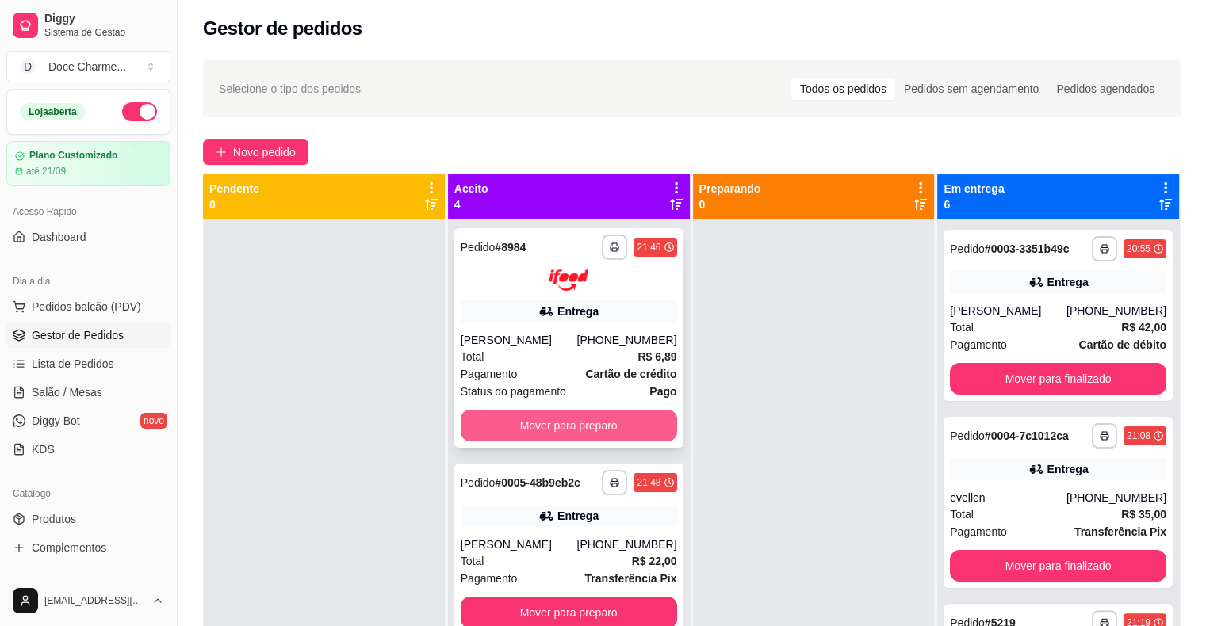
click at [533, 430] on button "Mover para preparo" at bounding box center [569, 426] width 216 height 32
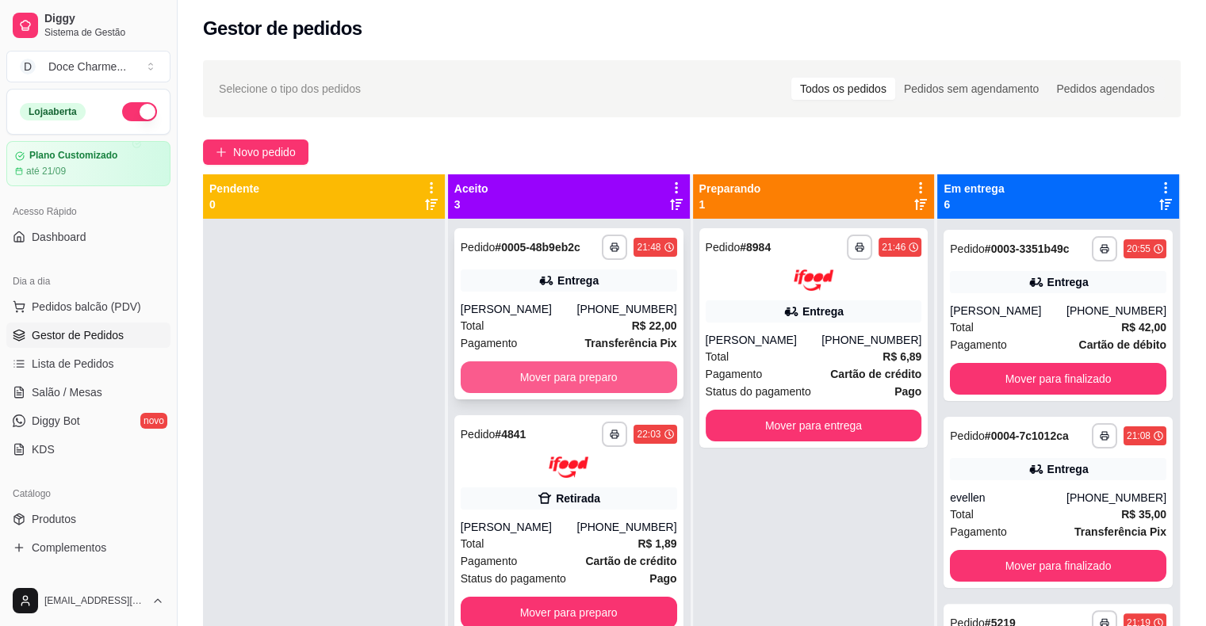
click at [570, 387] on button "Mover para preparo" at bounding box center [569, 378] width 216 height 32
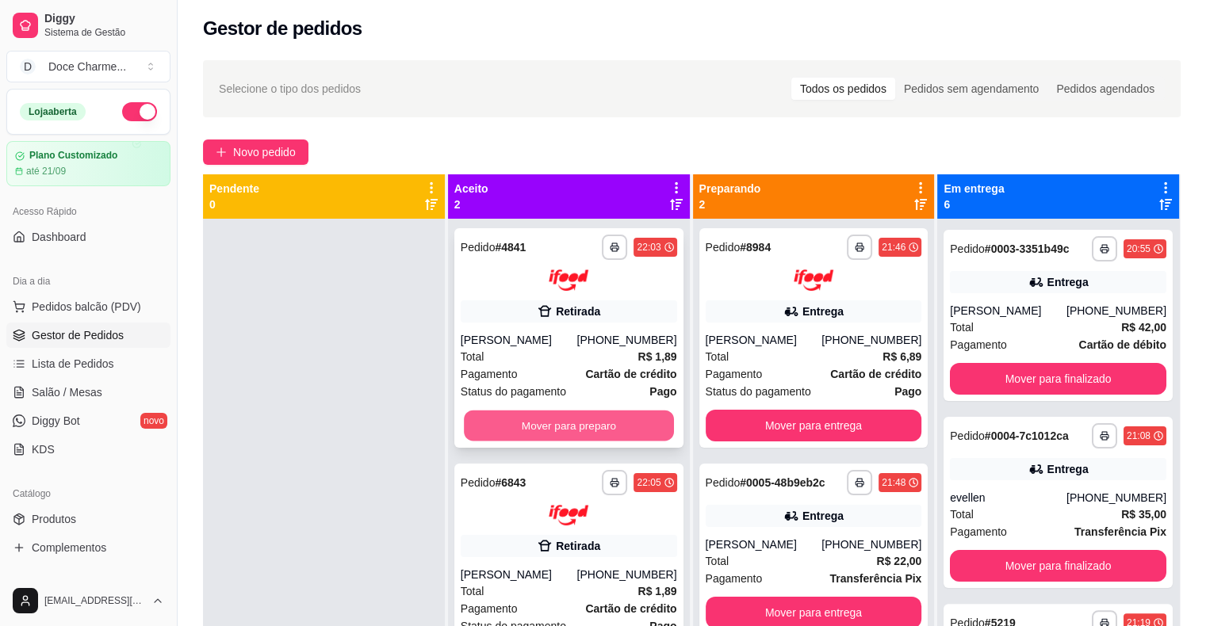
click at [599, 417] on button "Mover para preparo" at bounding box center [569, 425] width 210 height 31
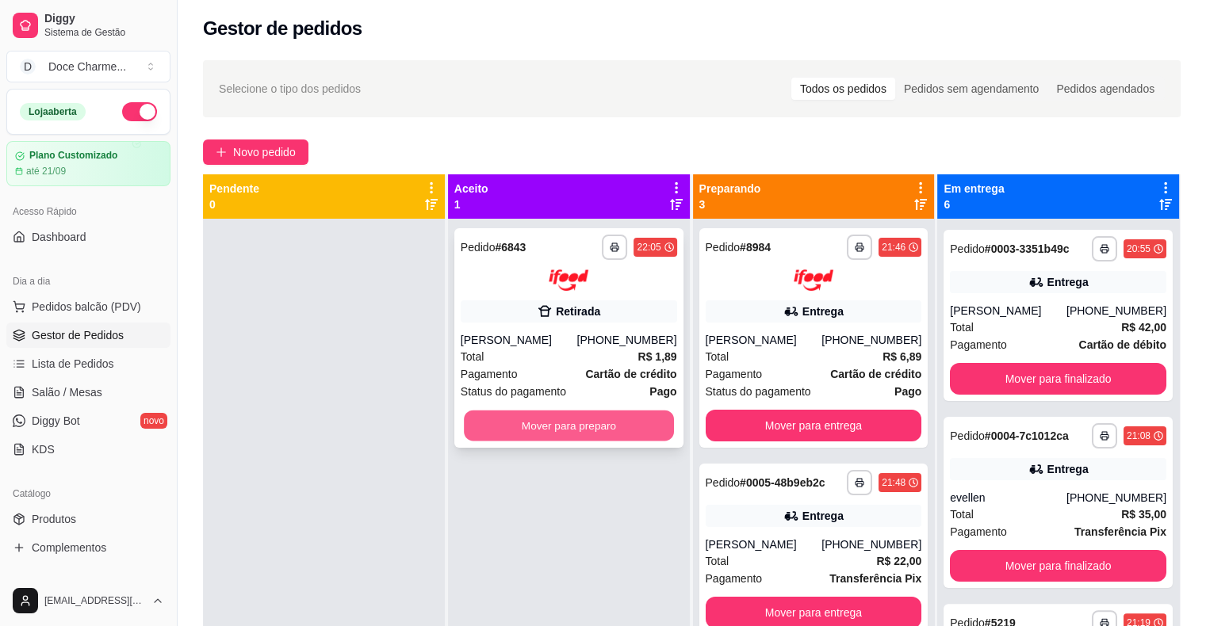
click at [609, 427] on button "Mover para preparo" at bounding box center [569, 425] width 210 height 31
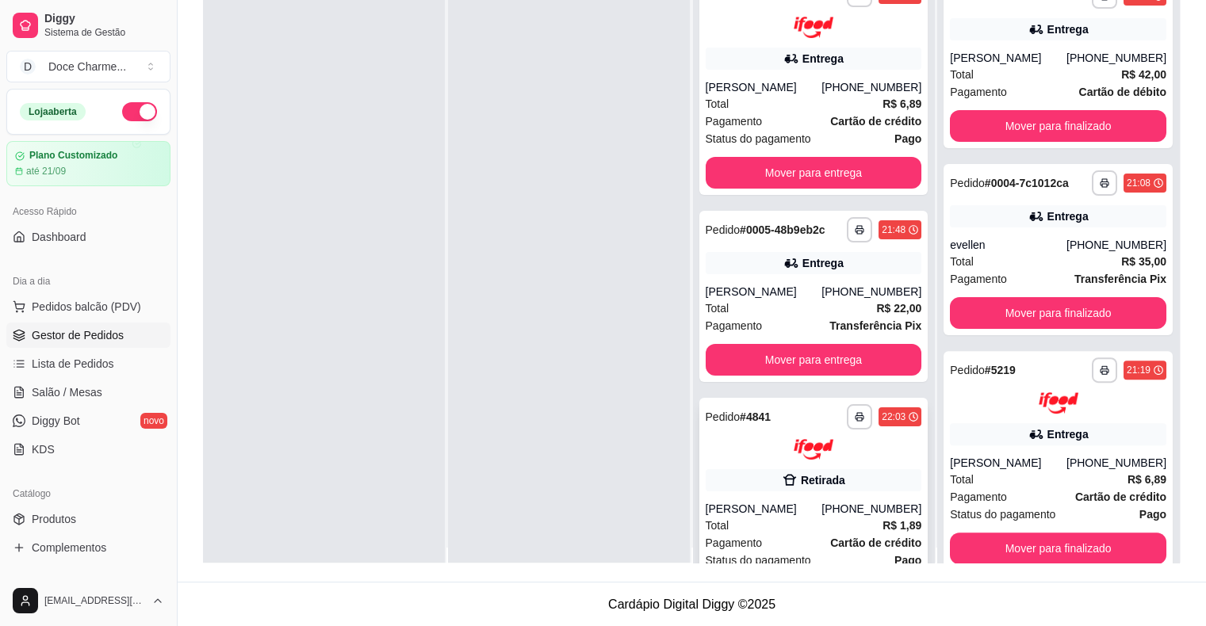
scroll to position [0, 0]
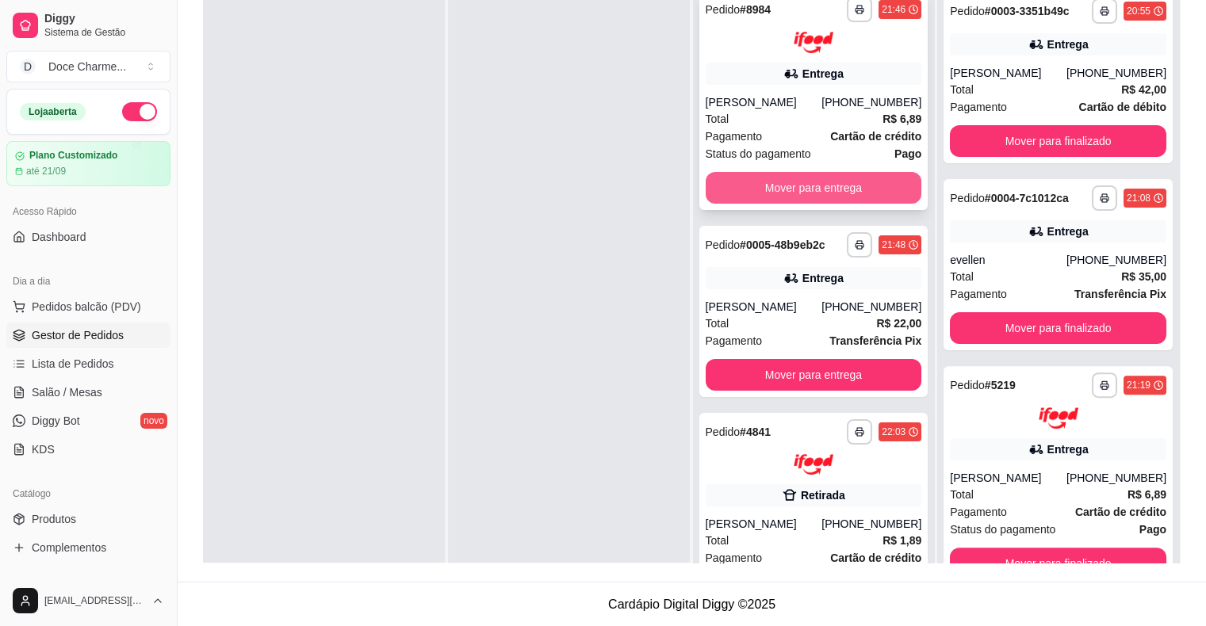
click at [863, 193] on button "Mover para entrega" at bounding box center [814, 188] width 216 height 32
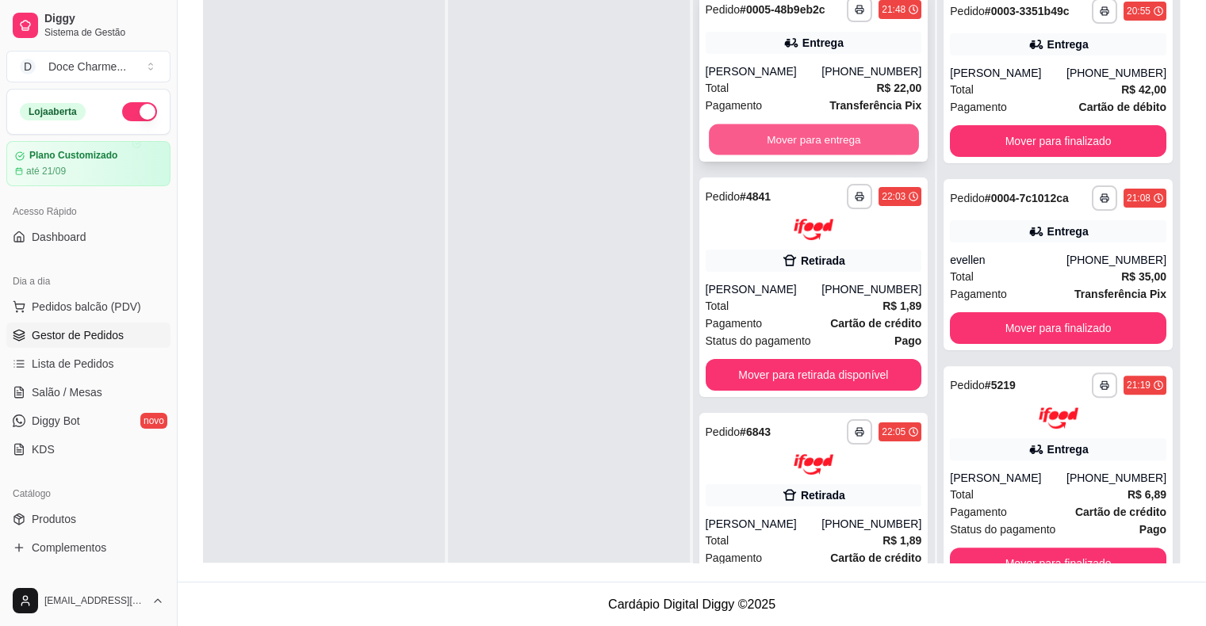
click at [856, 147] on button "Mover para entrega" at bounding box center [814, 139] width 210 height 31
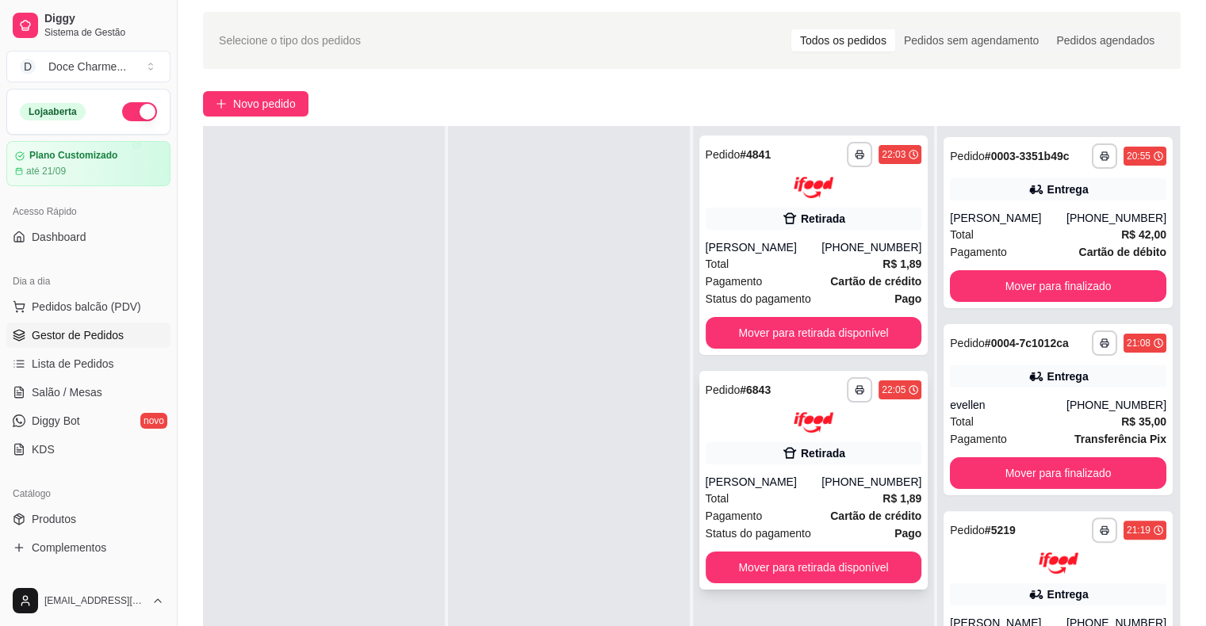
scroll to position [79, 0]
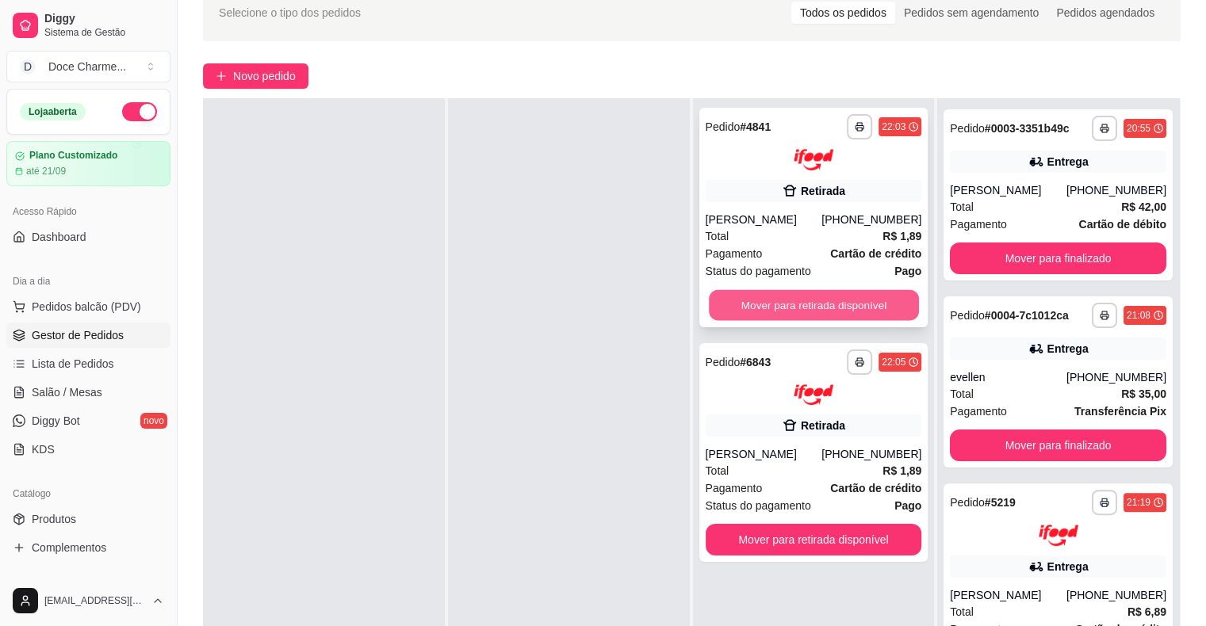
click at [775, 302] on button "Mover para retirada disponível" at bounding box center [814, 304] width 210 height 31
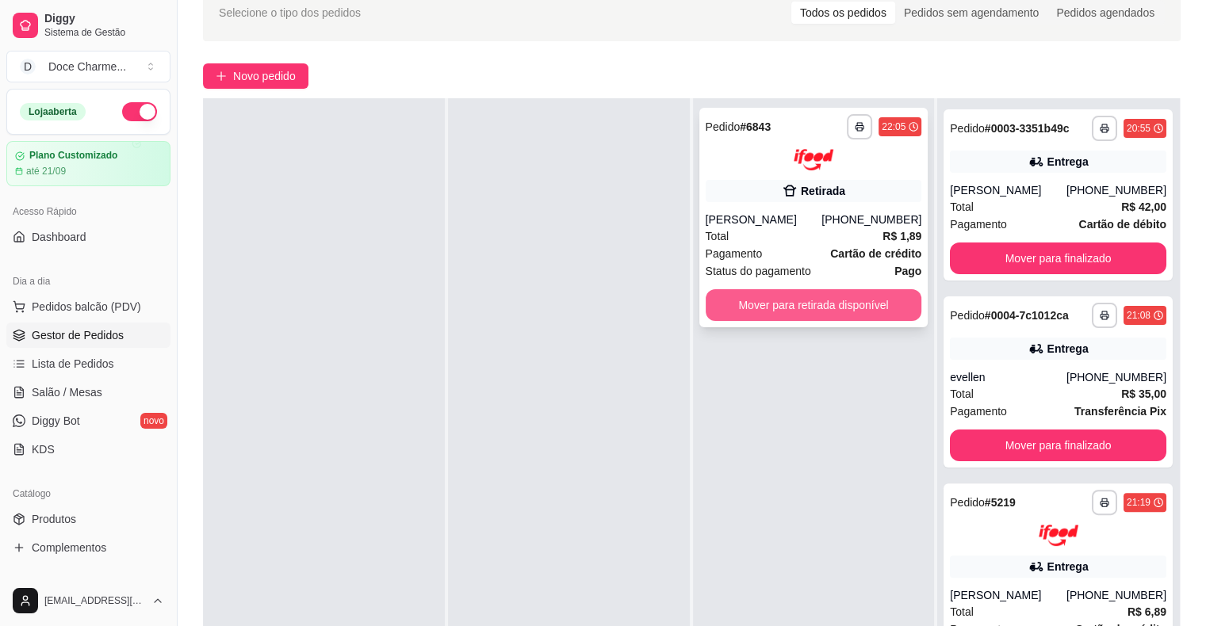
click at [789, 306] on button "Mover para retirada disponível" at bounding box center [814, 305] width 216 height 32
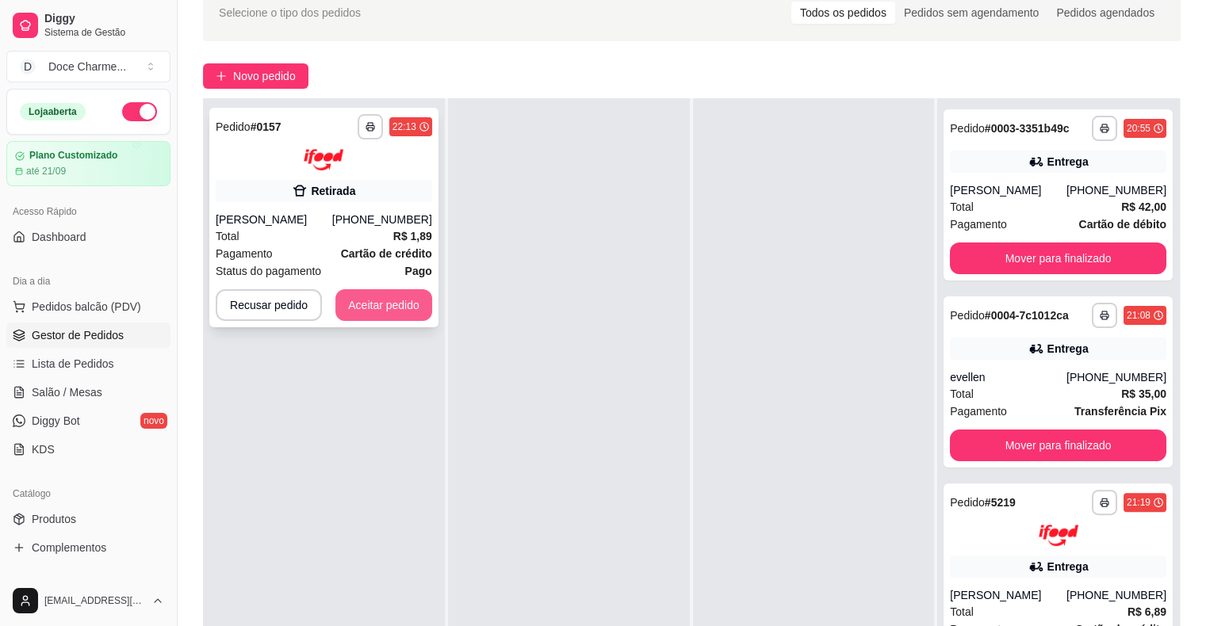
click at [402, 306] on button "Aceitar pedido" at bounding box center [383, 305] width 97 height 32
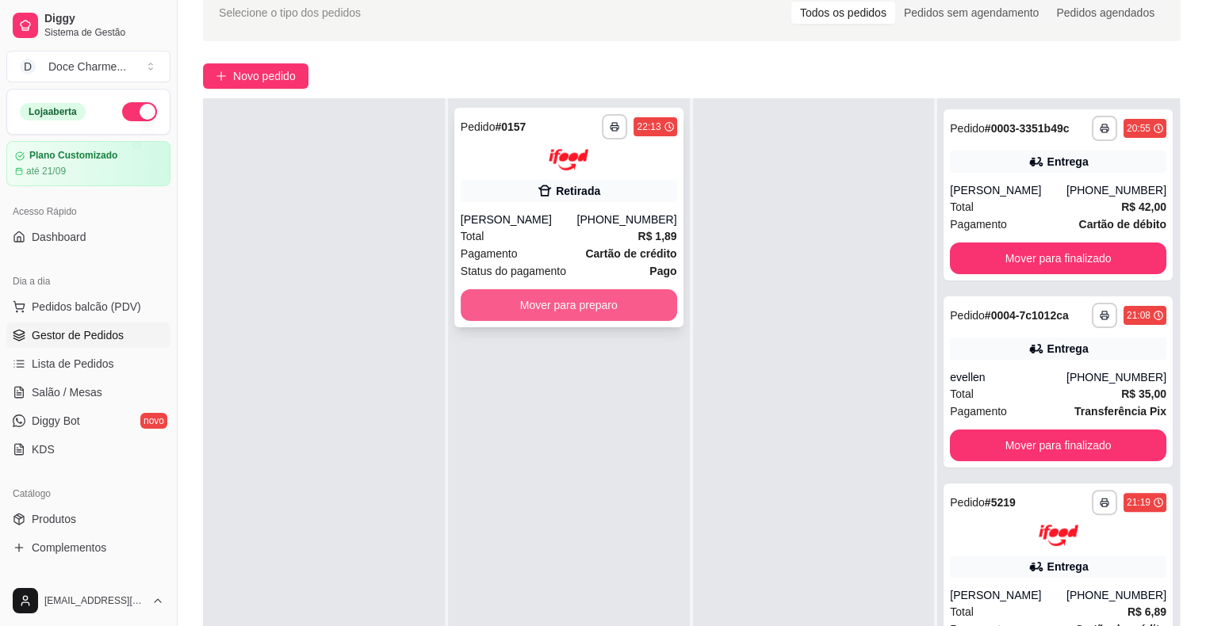
click at [576, 304] on button "Mover para preparo" at bounding box center [569, 305] width 216 height 32
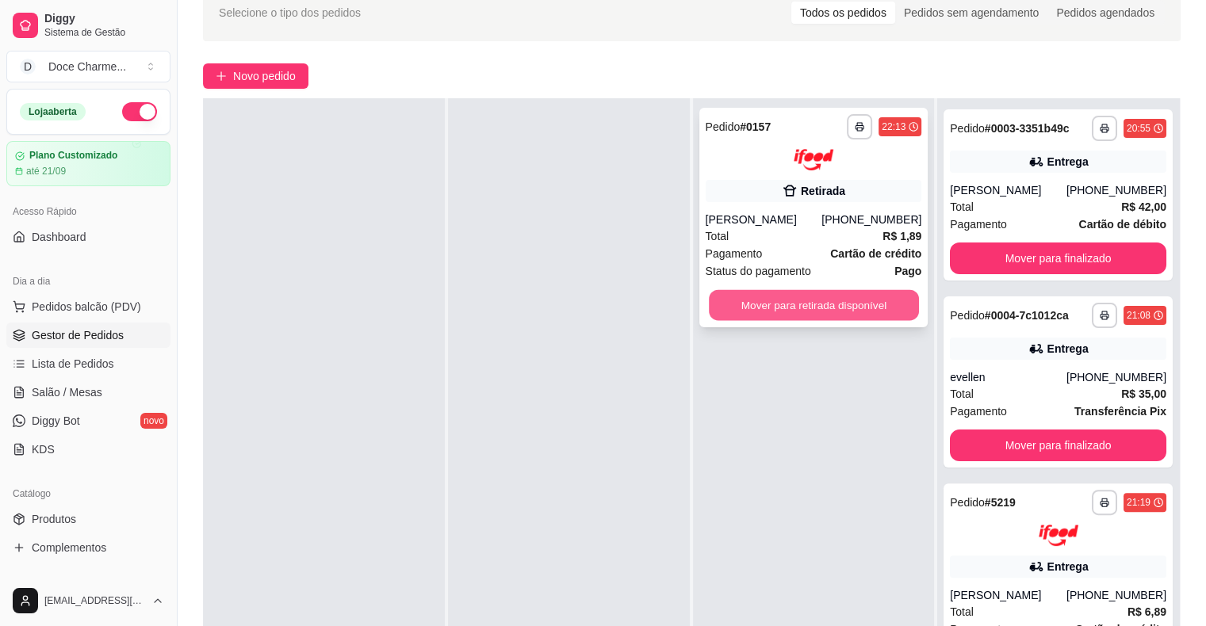
click at [754, 306] on button "Mover para retirada disponível" at bounding box center [814, 304] width 210 height 31
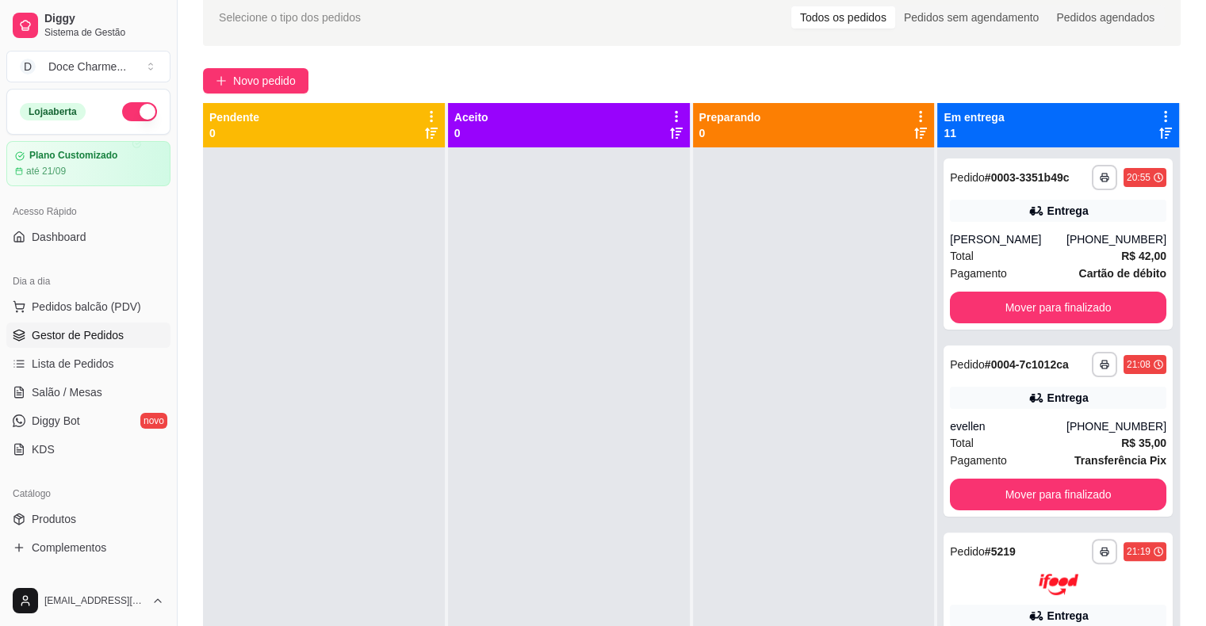
scroll to position [0, 0]
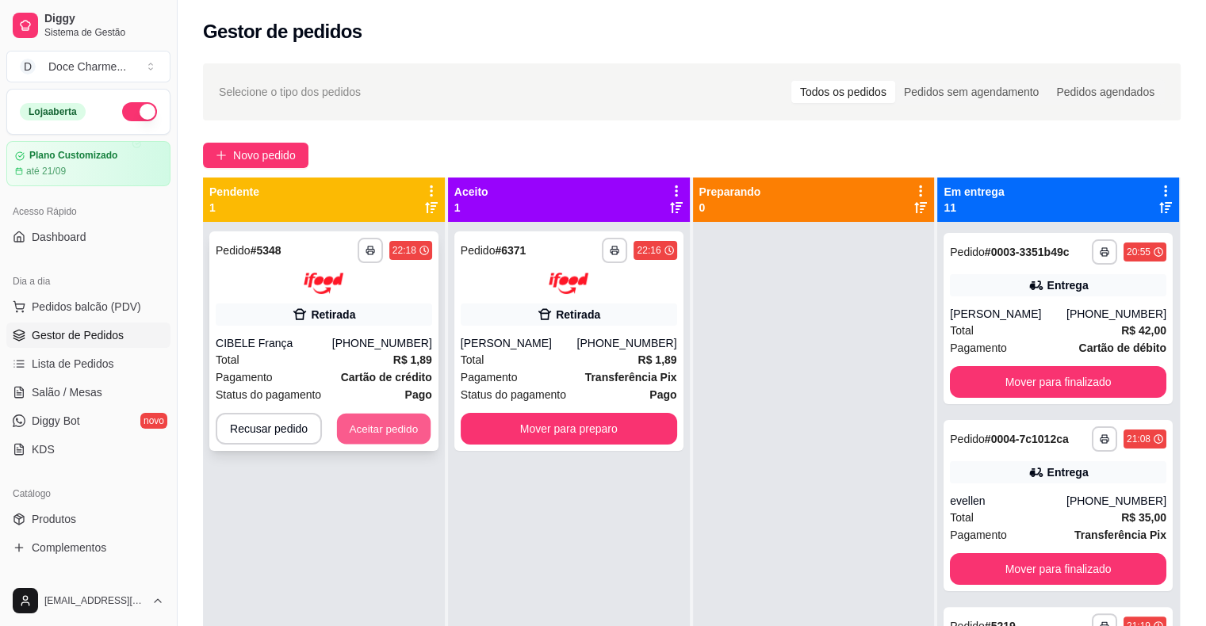
click at [404, 434] on button "Aceitar pedido" at bounding box center [384, 428] width 94 height 31
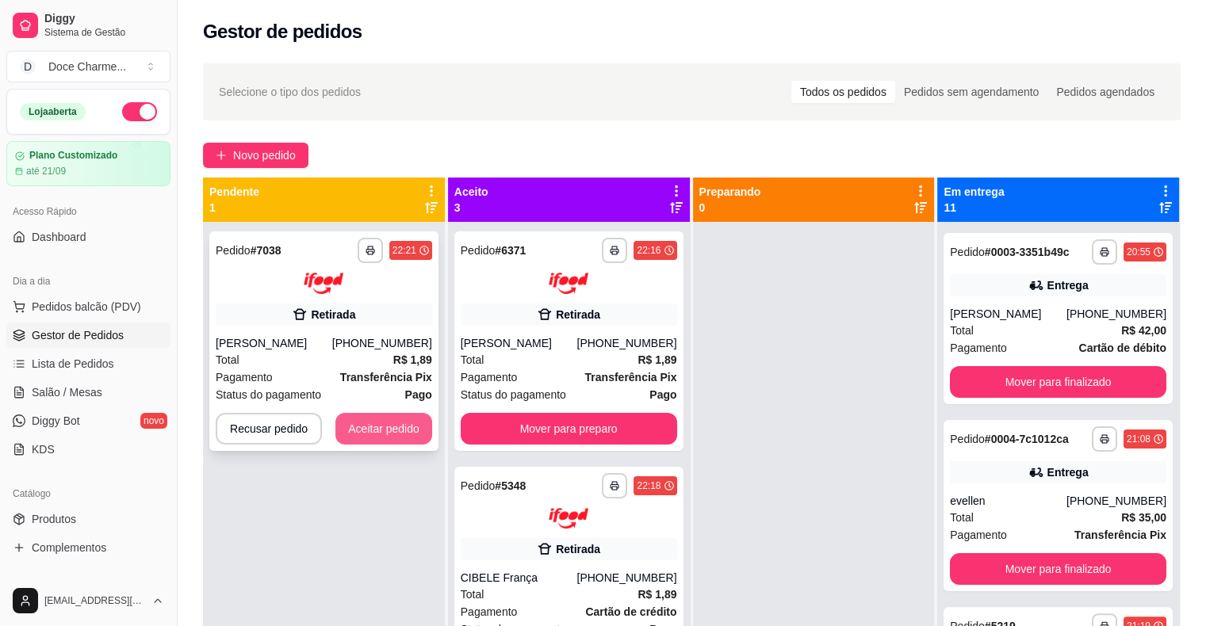
click at [387, 432] on button "Aceitar pedido" at bounding box center [383, 429] width 97 height 32
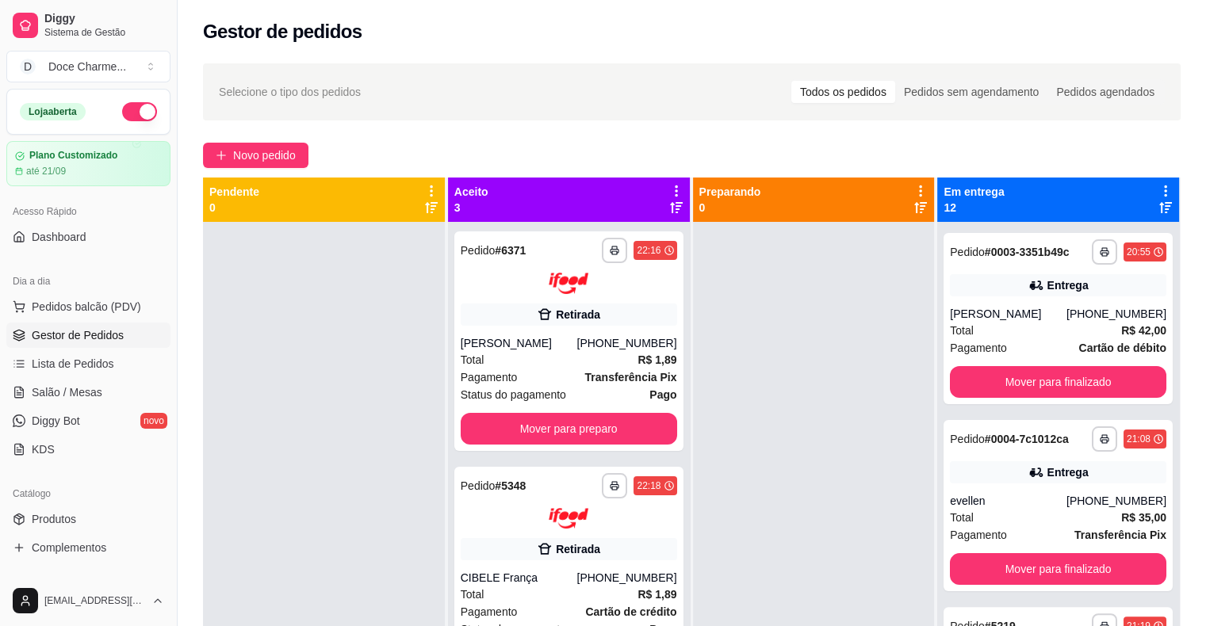
click at [337, 312] on div at bounding box center [324, 535] width 242 height 626
click at [577, 427] on button "Mover para preparo" at bounding box center [569, 429] width 216 height 32
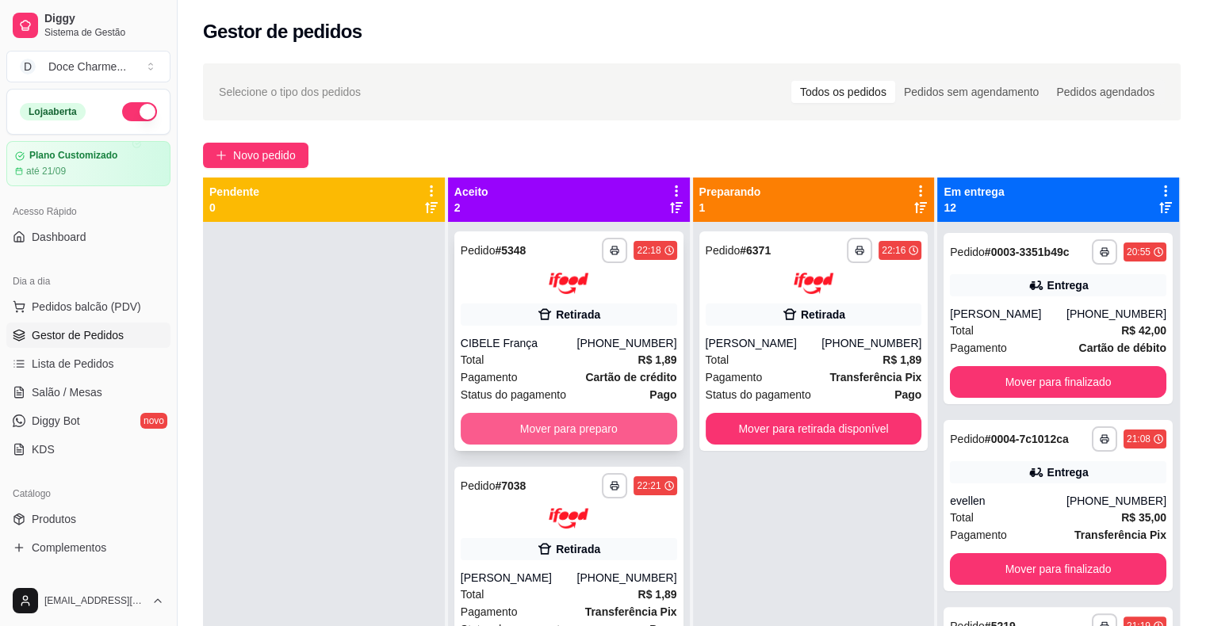
click at [652, 427] on button "Mover para preparo" at bounding box center [569, 429] width 216 height 32
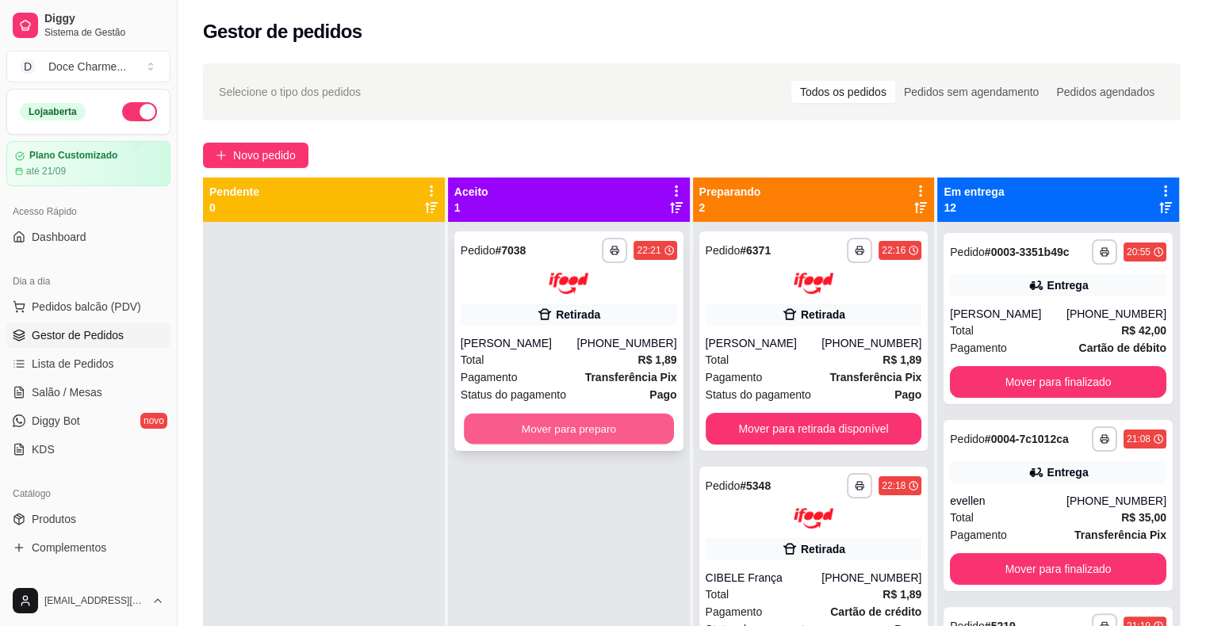
click at [625, 433] on button "Mover para preparo" at bounding box center [569, 428] width 210 height 31
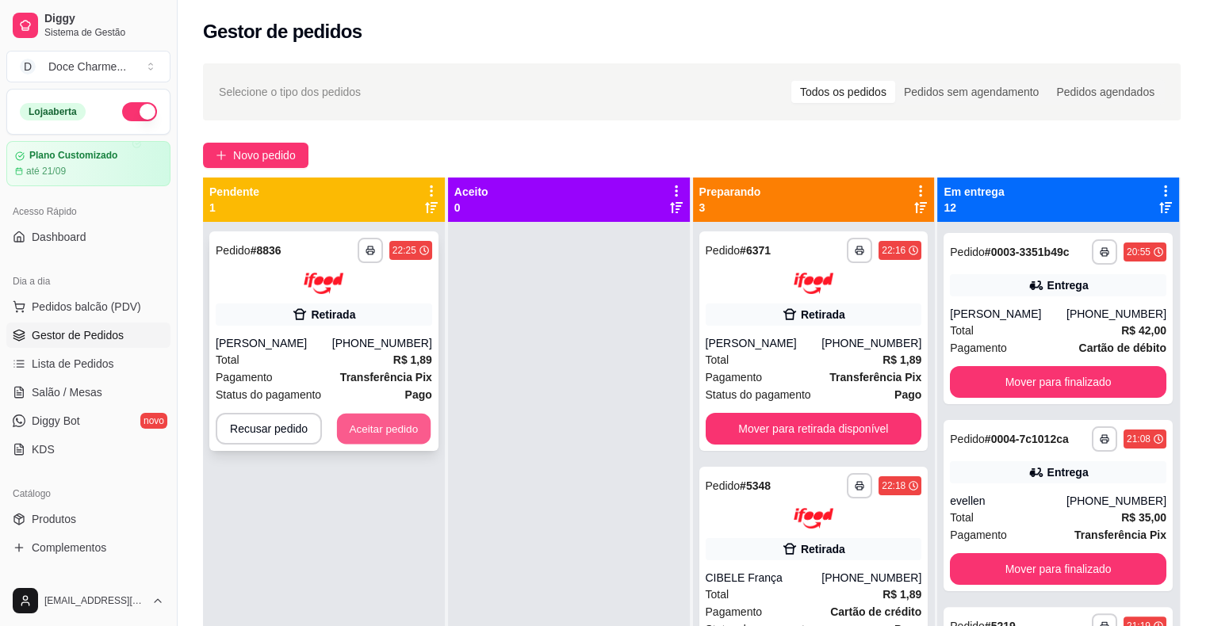
click at [382, 434] on button "Aceitar pedido" at bounding box center [384, 428] width 94 height 31
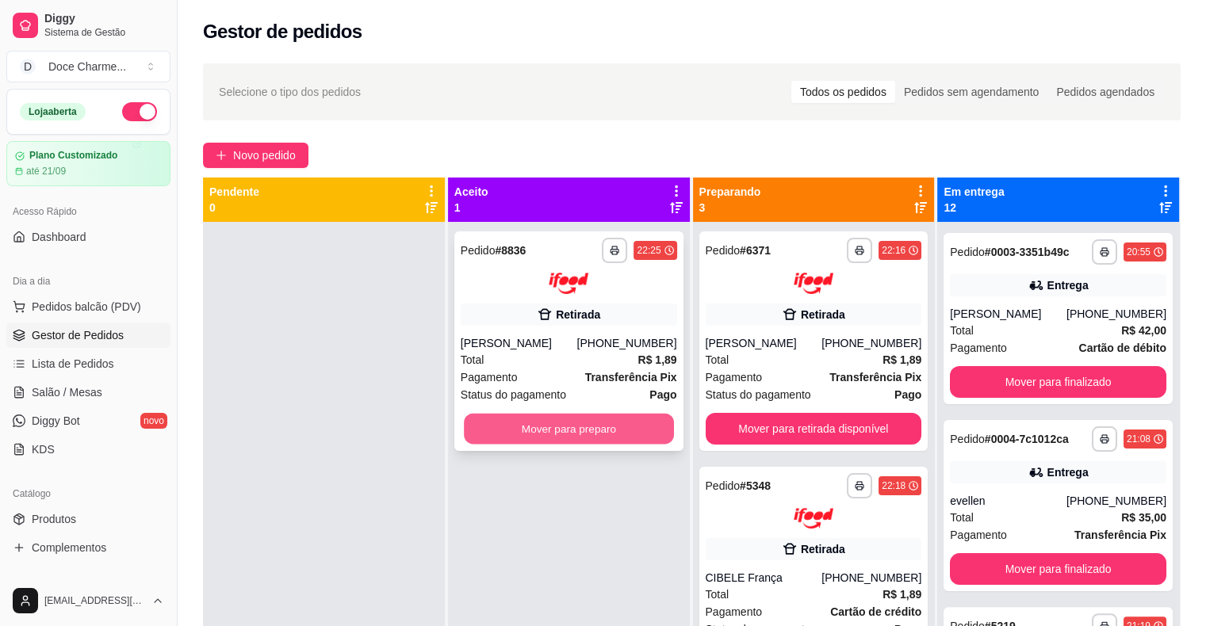
click at [533, 426] on button "Mover para preparo" at bounding box center [569, 428] width 210 height 31
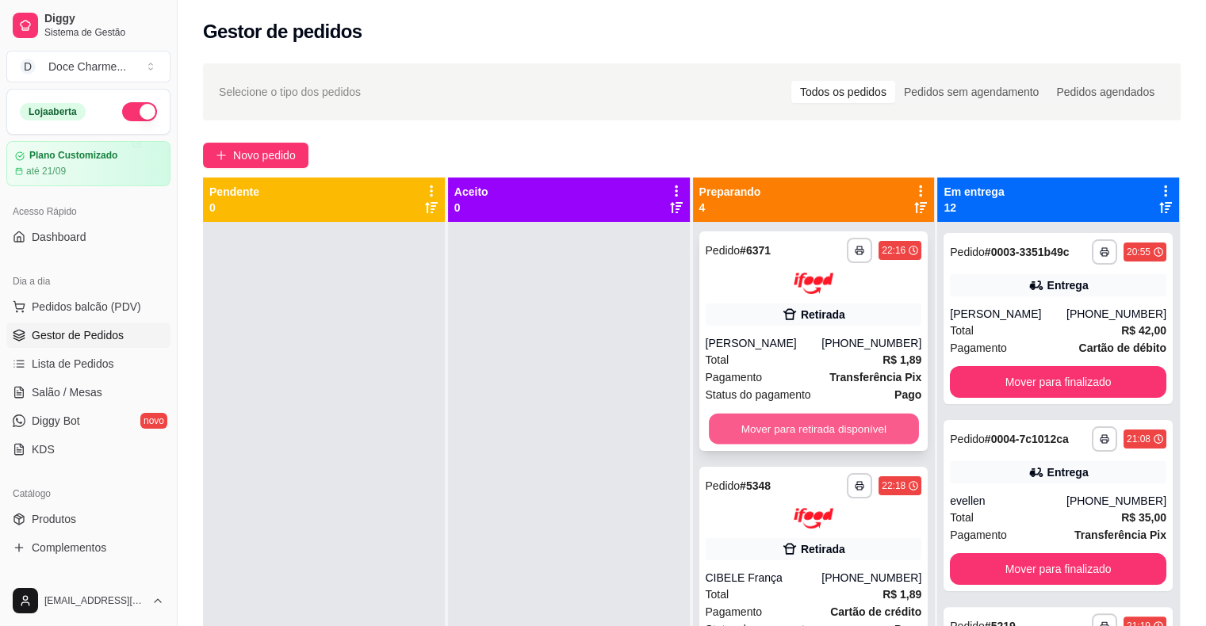
click at [748, 431] on button "Mover para retirada disponível" at bounding box center [814, 428] width 210 height 31
click at [786, 427] on button "Mover para retirada disponível" at bounding box center [814, 428] width 210 height 31
click at [798, 427] on button "Mover para retirada disponível" at bounding box center [814, 429] width 216 height 32
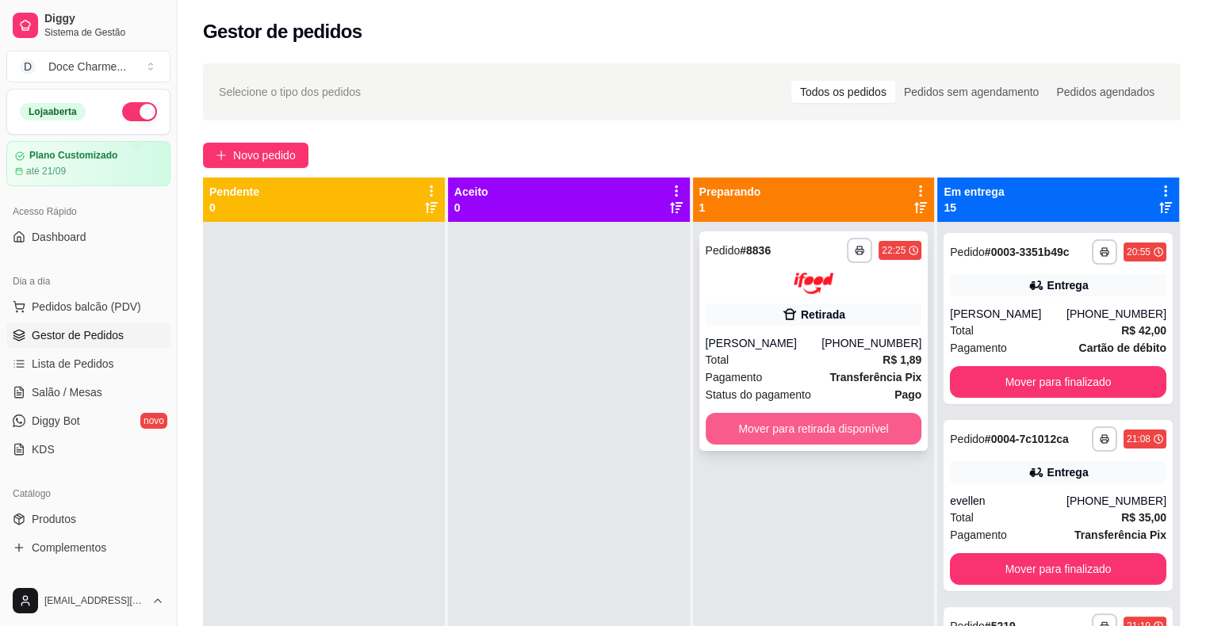
click at [808, 428] on button "Mover para retirada disponível" at bounding box center [814, 429] width 216 height 32
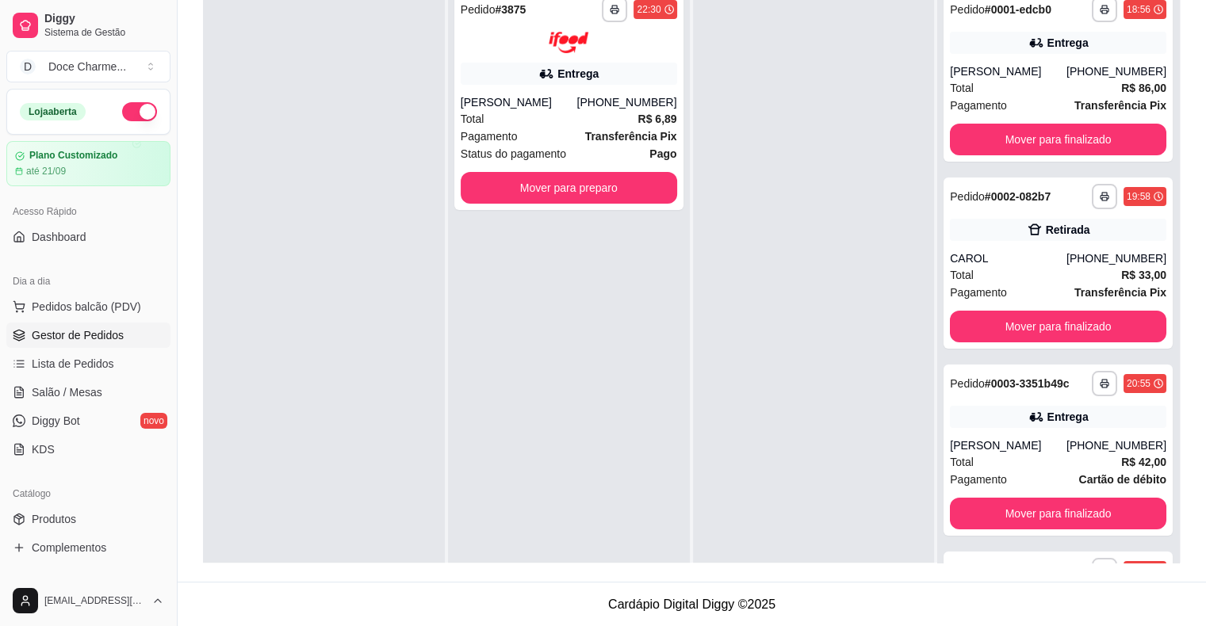
click at [122, 117] on button "button" at bounding box center [139, 111] width 35 height 19
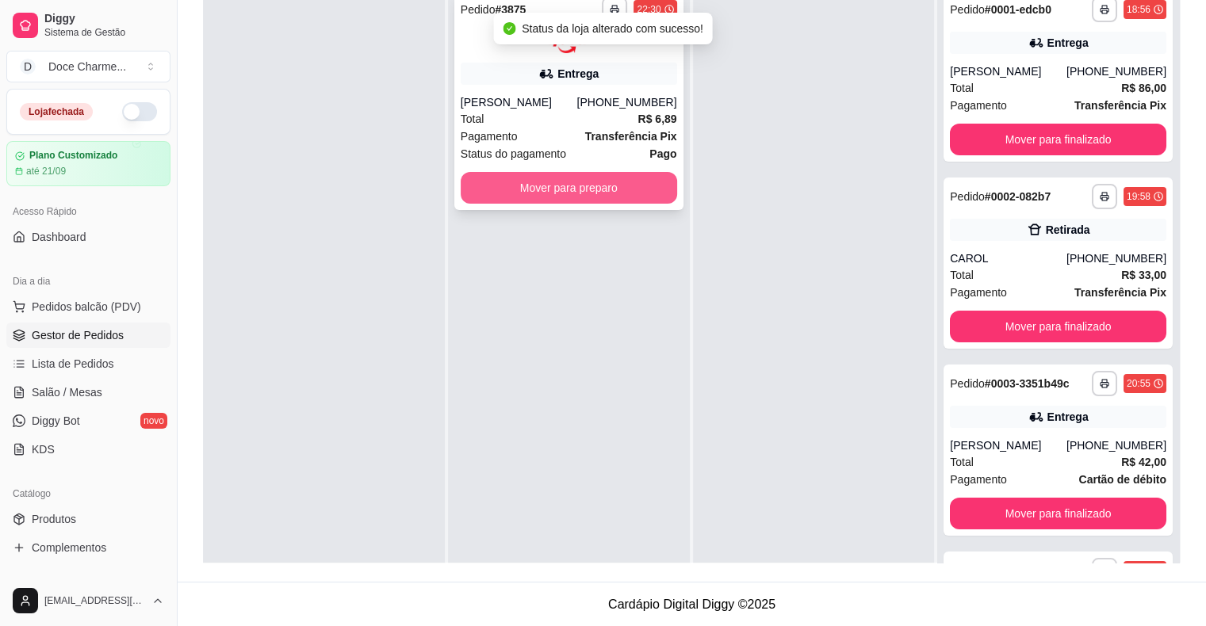
click at [629, 190] on button "Mover para preparo" at bounding box center [569, 188] width 216 height 32
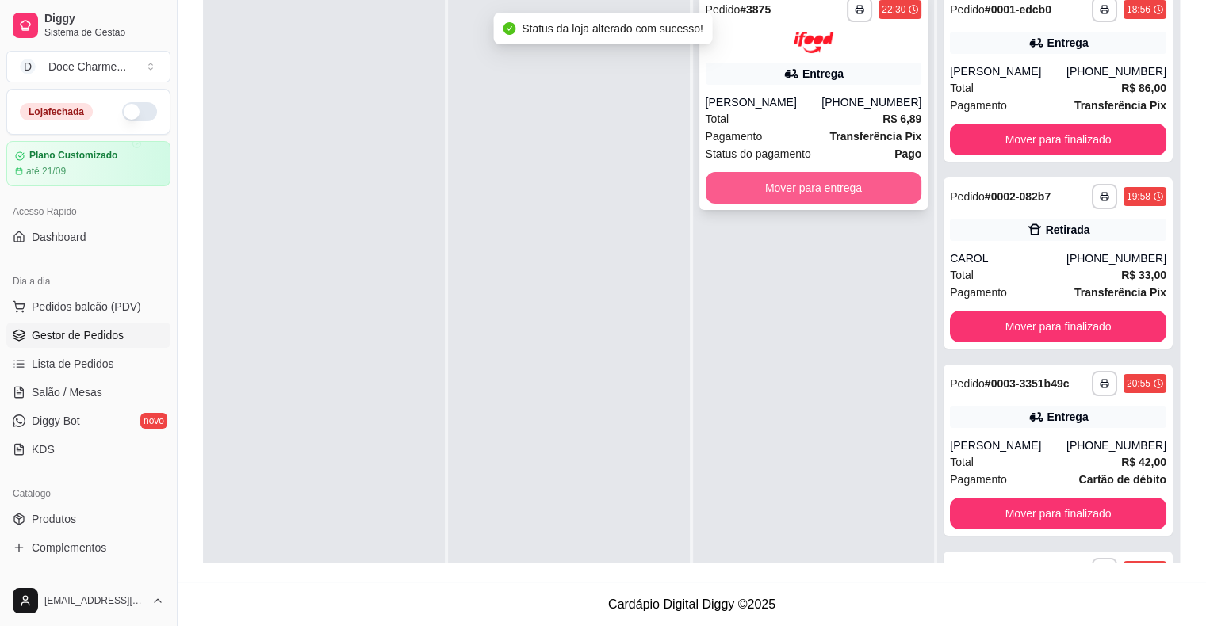
click at [739, 194] on button "Mover para entrega" at bounding box center [814, 188] width 216 height 32
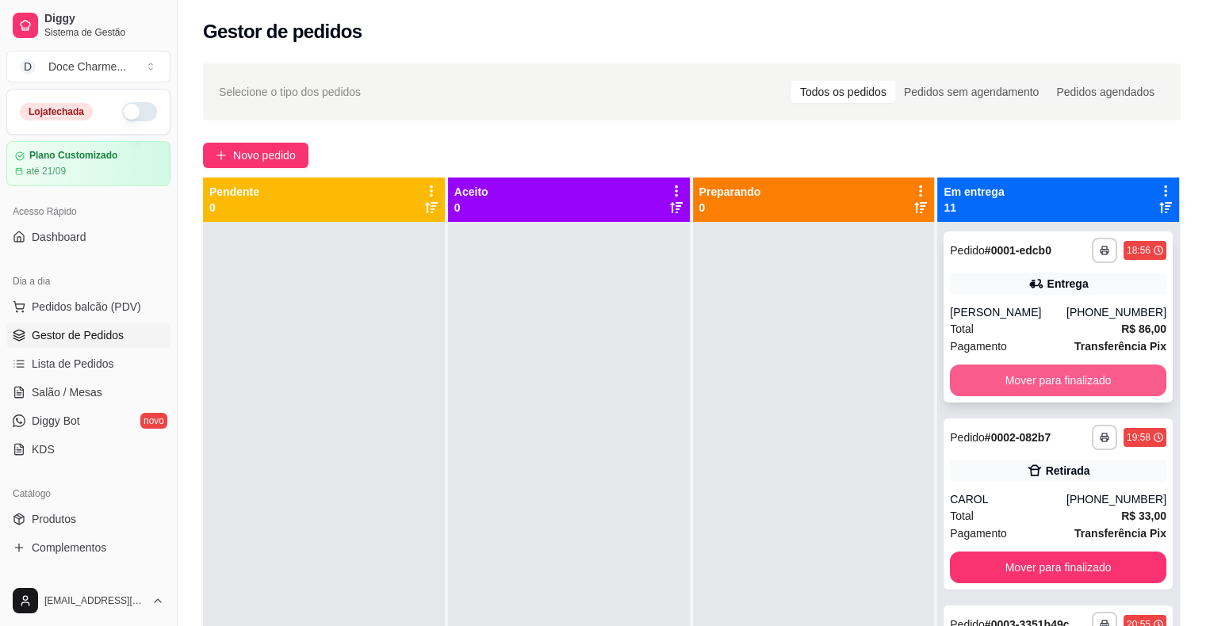
click at [1033, 382] on button "Mover para finalizado" at bounding box center [1058, 381] width 216 height 32
click at [1033, 381] on button "Mover para finalizado" at bounding box center [1058, 381] width 216 height 32
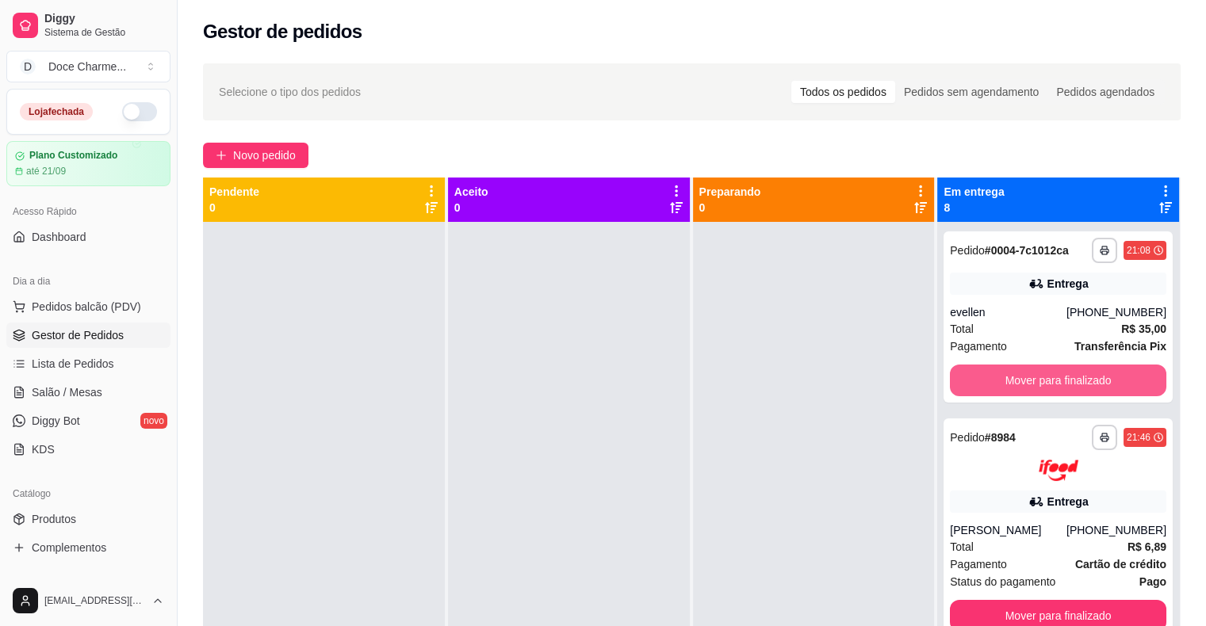
click at [1033, 381] on button "Mover para finalizado" at bounding box center [1058, 381] width 216 height 32
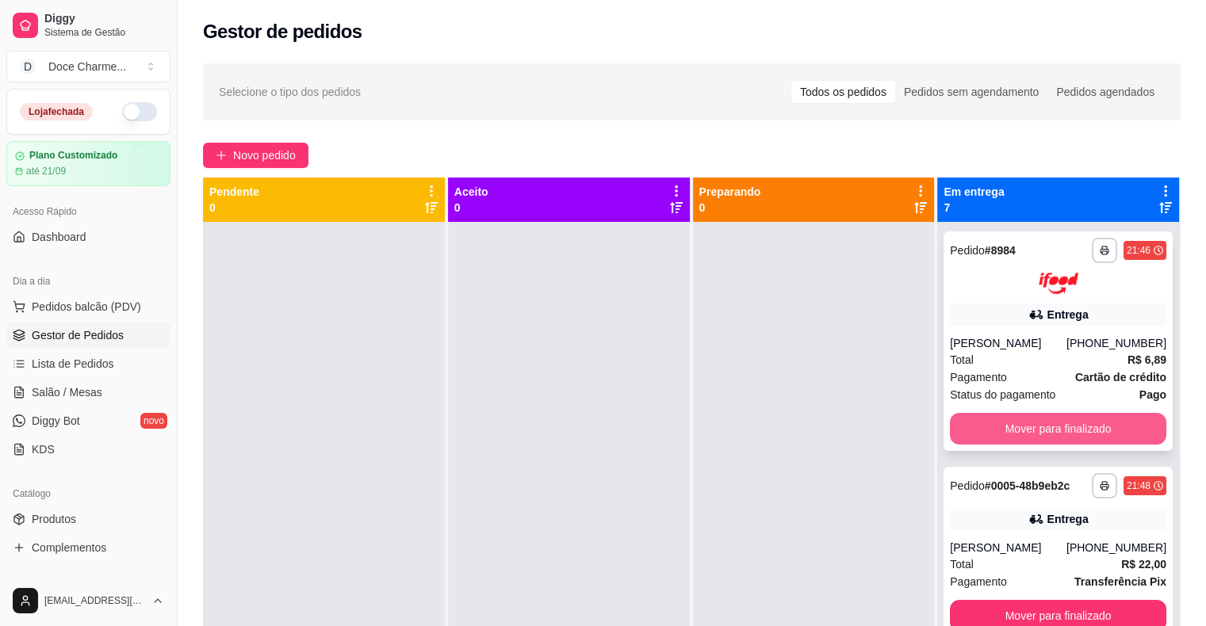
click at [1036, 426] on button "Mover para finalizado" at bounding box center [1058, 429] width 216 height 32
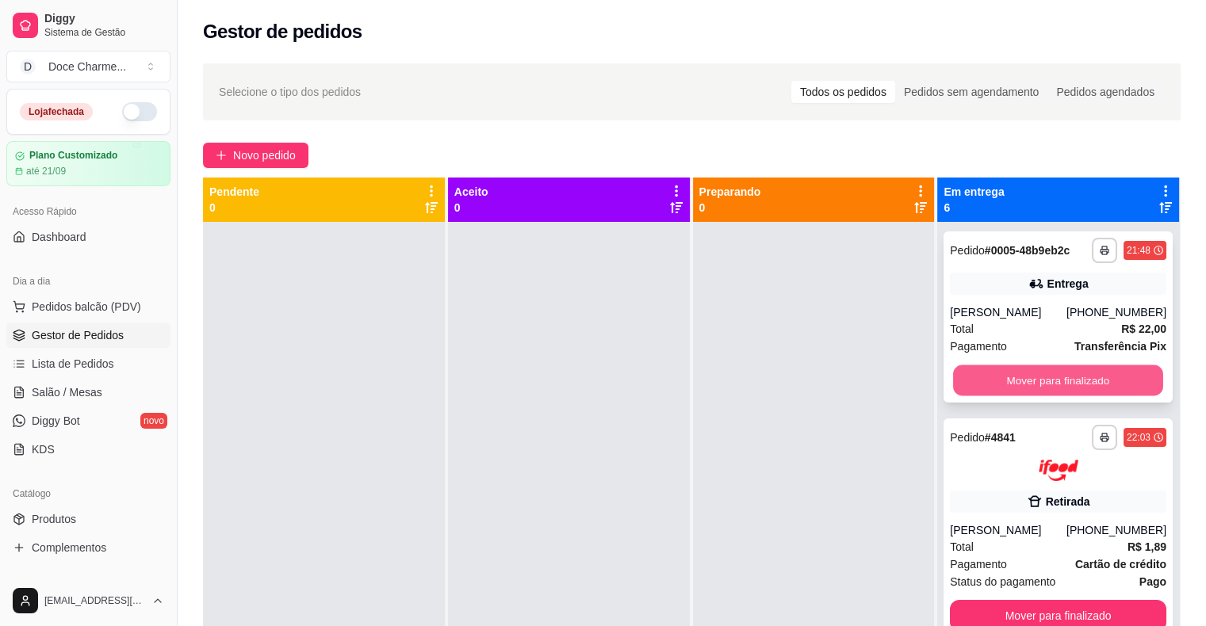
click at [1046, 381] on button "Mover para finalizado" at bounding box center [1058, 380] width 210 height 31
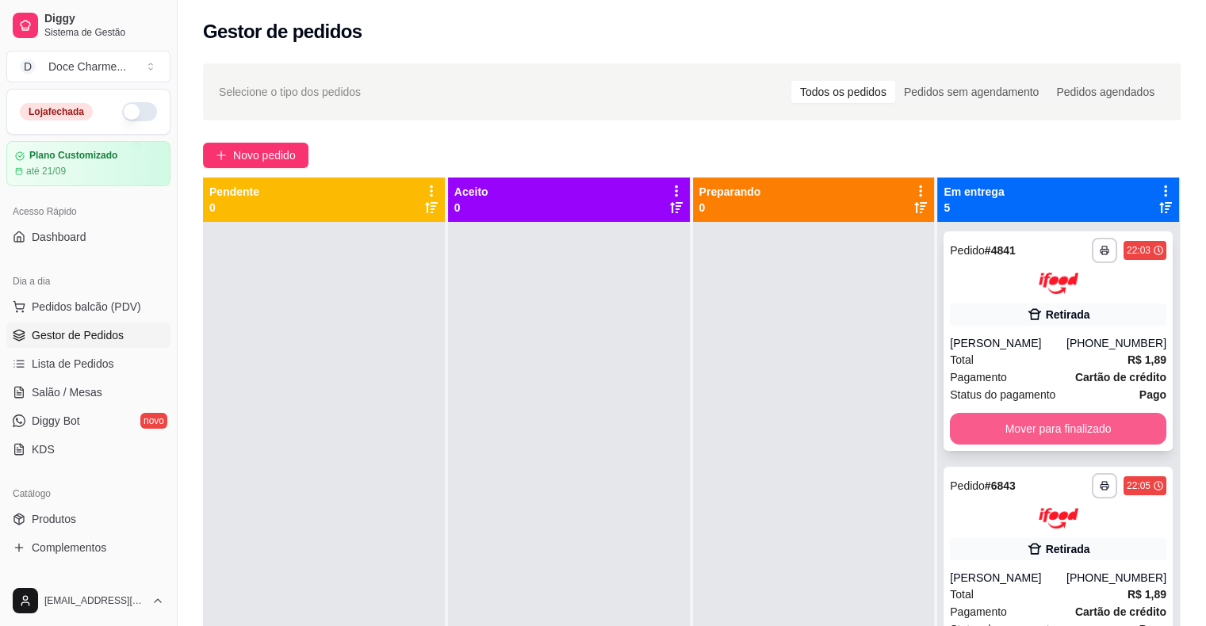
click at [1041, 431] on button "Mover para finalizado" at bounding box center [1058, 429] width 216 height 32
click at [1041, 431] on button "Mover para finalizado" at bounding box center [1058, 428] width 210 height 31
click at [1041, 431] on button "Mover para finalizado" at bounding box center [1058, 429] width 216 height 32
